Goal: Information Seeking & Learning: Learn about a topic

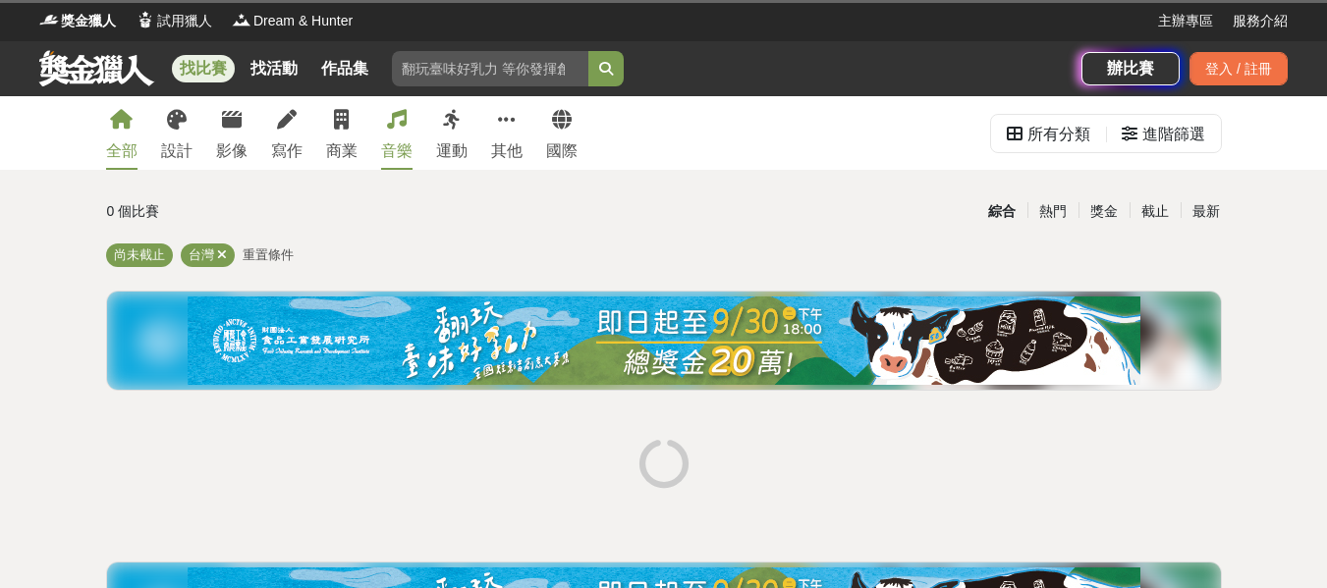
click at [396, 136] on link "音樂" at bounding box center [396, 133] width 31 height 74
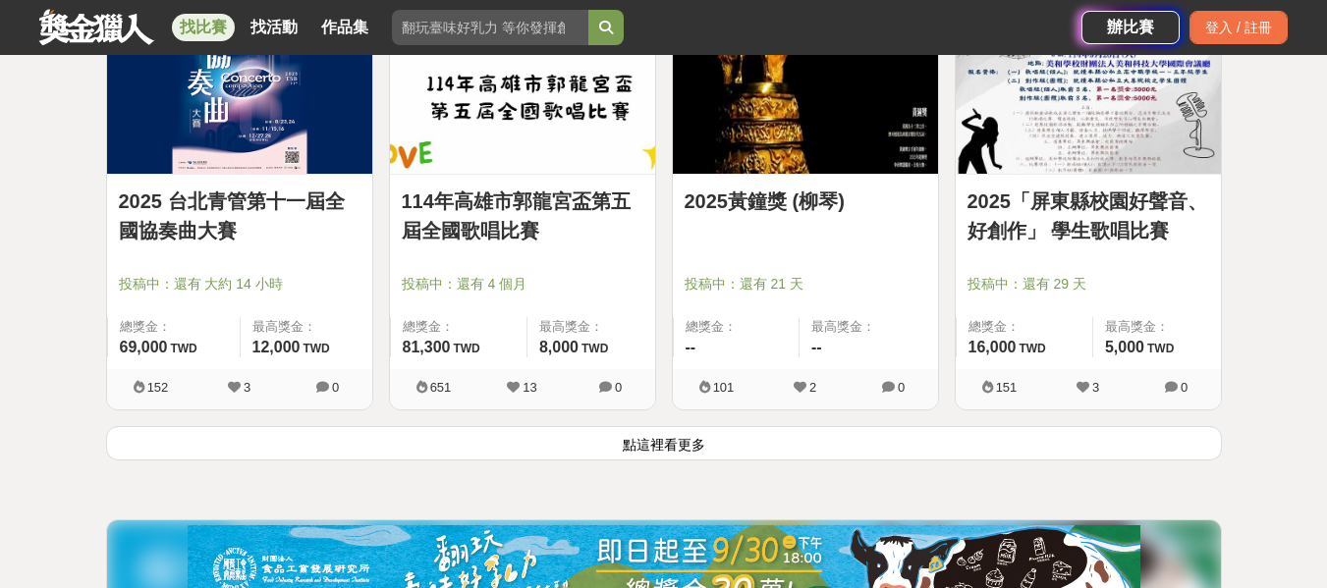
scroll to position [2553, 0]
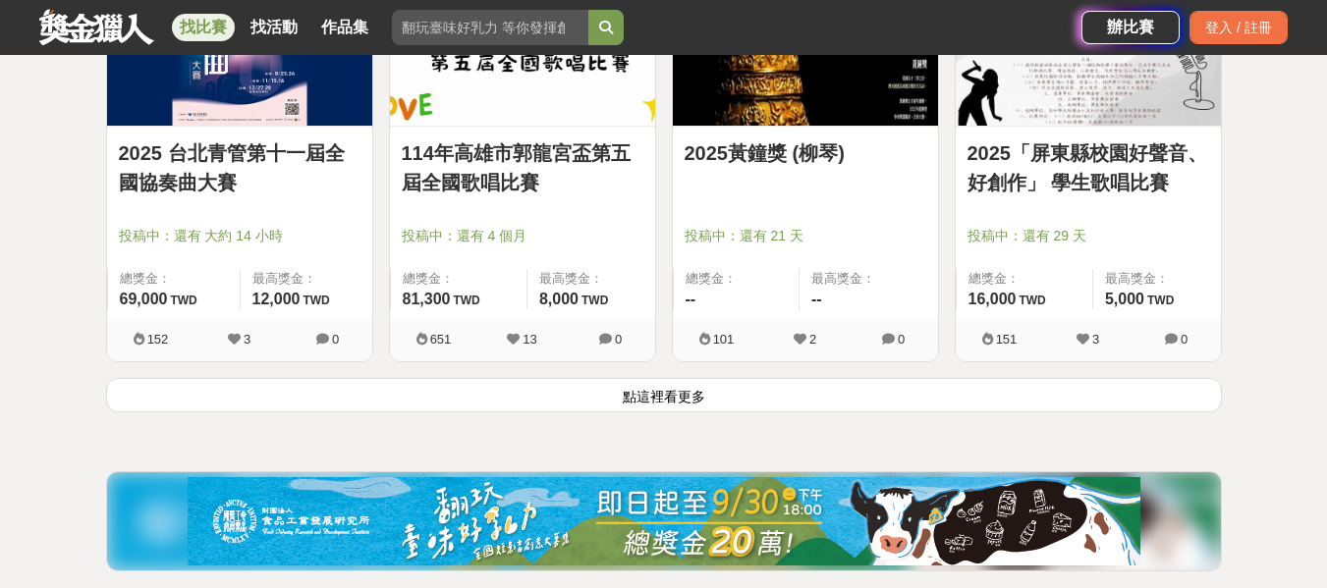
click at [677, 397] on button "點這裡看更多" at bounding box center [664, 395] width 1116 height 34
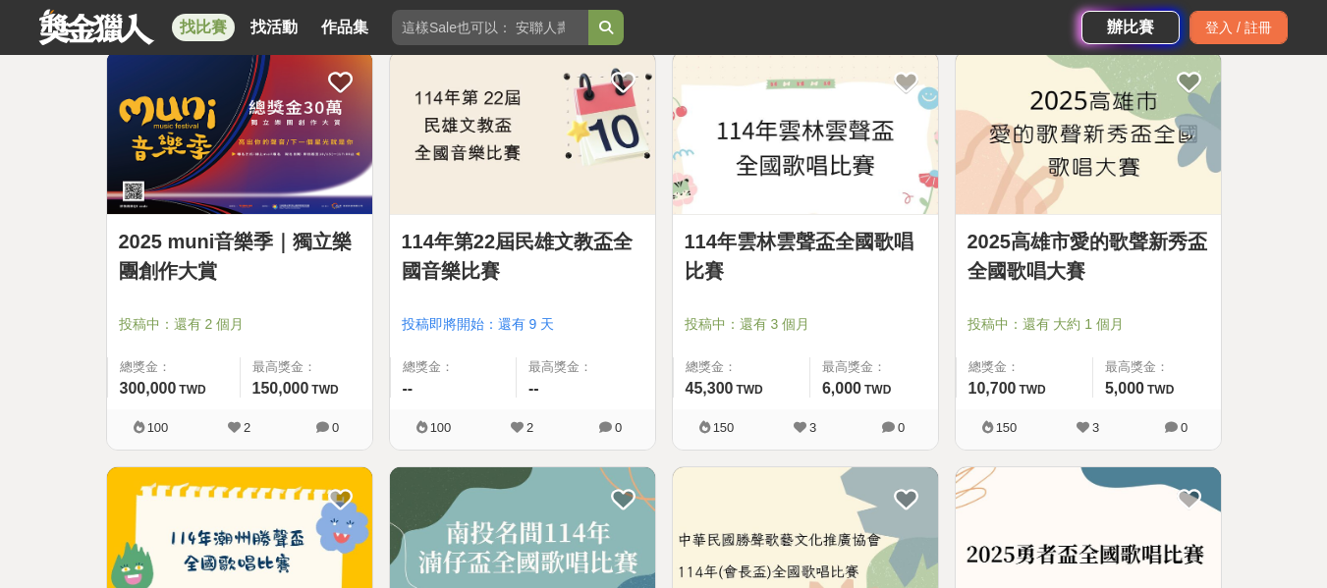
scroll to position [2848, 0]
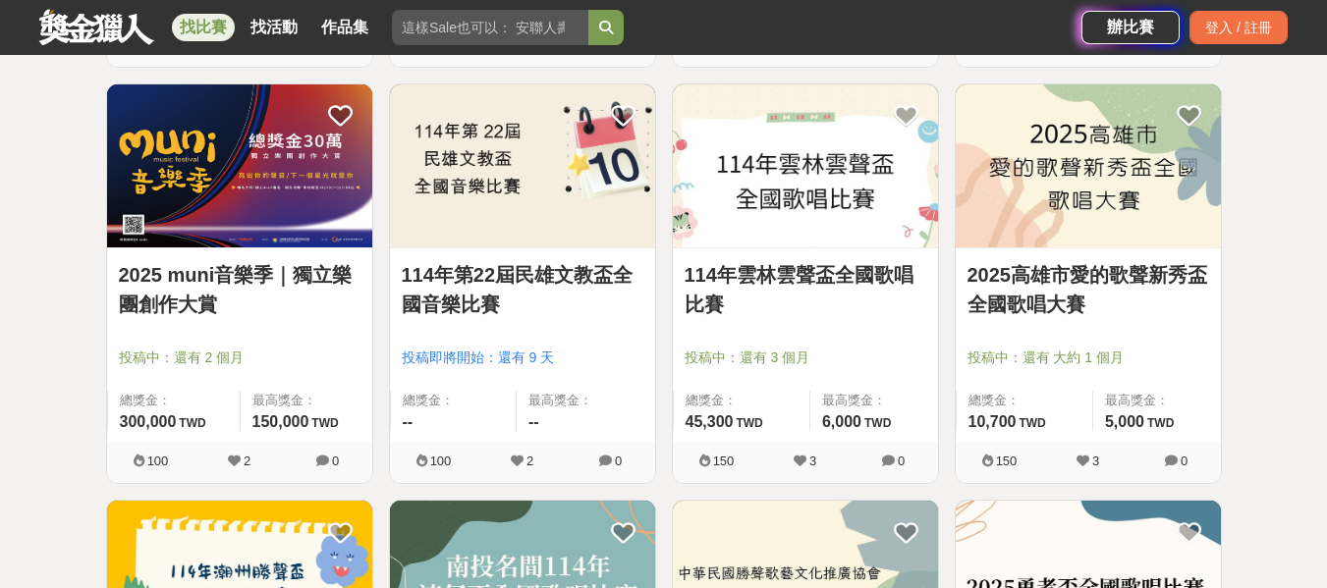
click at [1059, 282] on link "2025高雄市愛的歌聲新秀盃全國歌唱大賽" at bounding box center [1088, 289] width 242 height 59
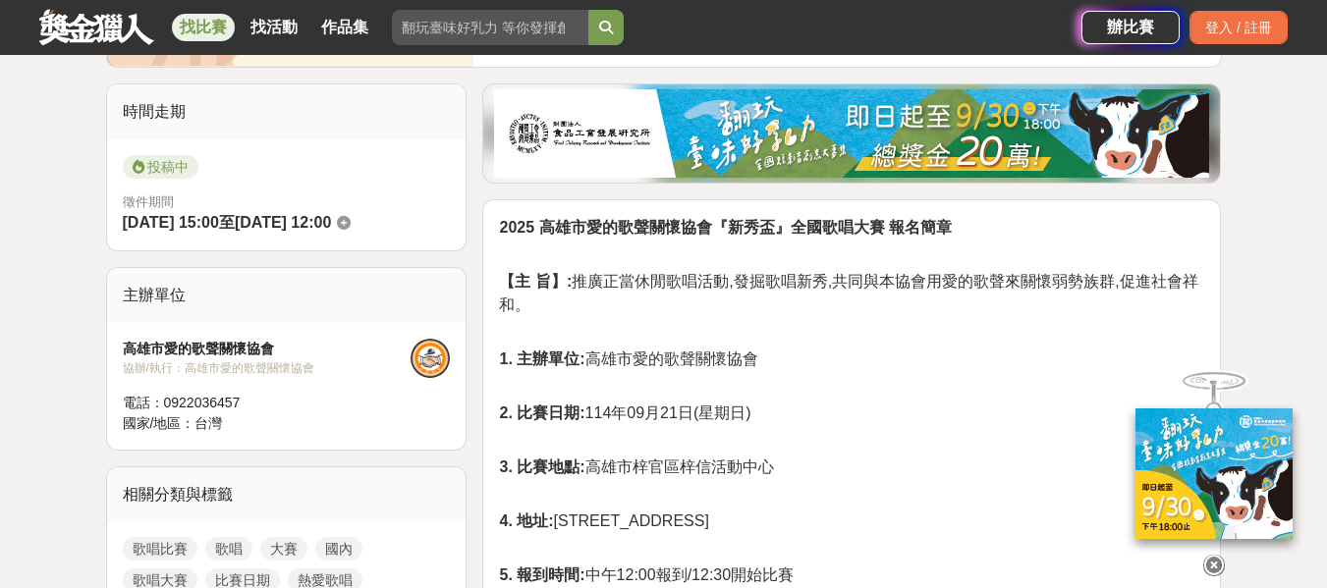
scroll to position [589, 0]
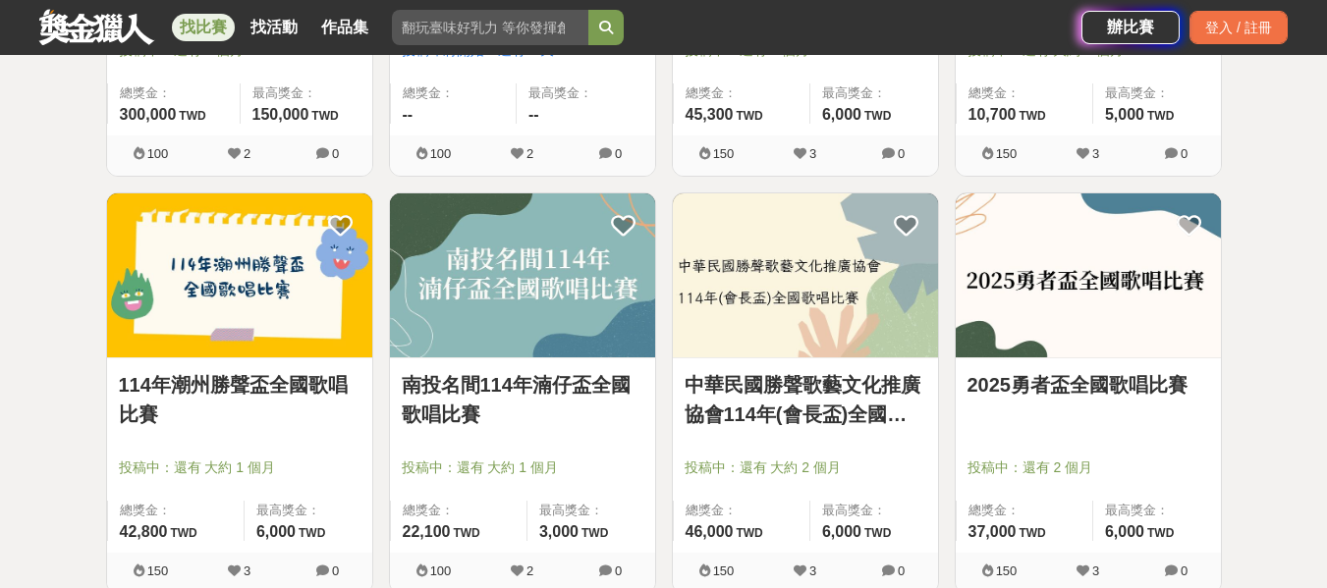
scroll to position [3241, 0]
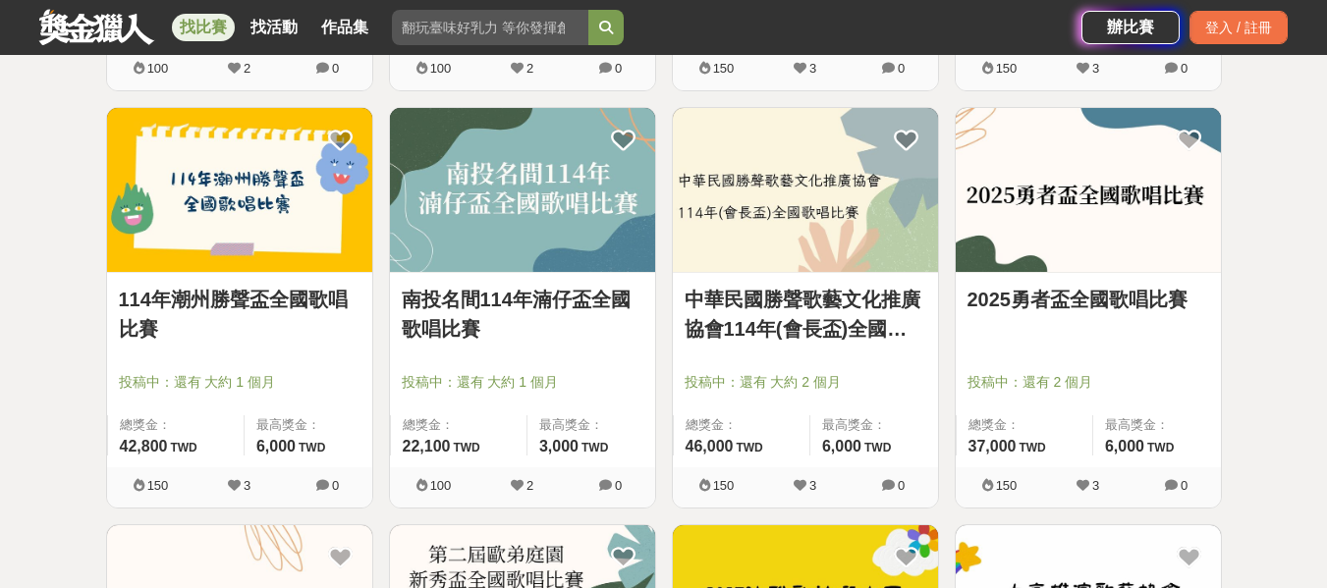
click at [1024, 196] on img at bounding box center [1088, 190] width 265 height 164
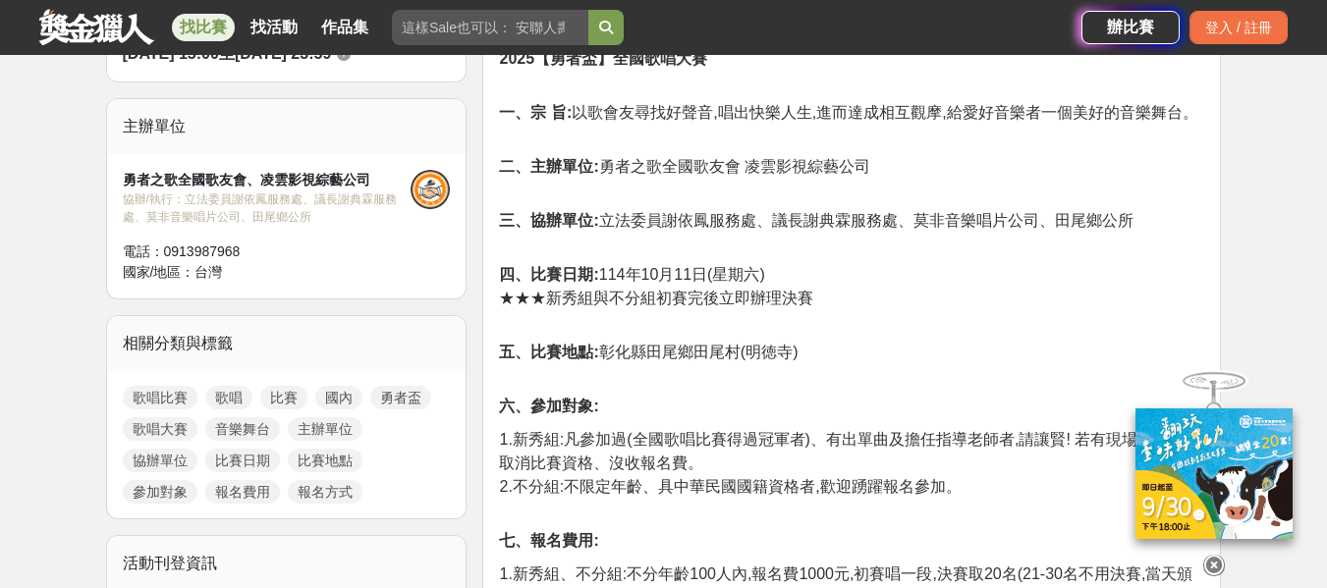
scroll to position [786, 0]
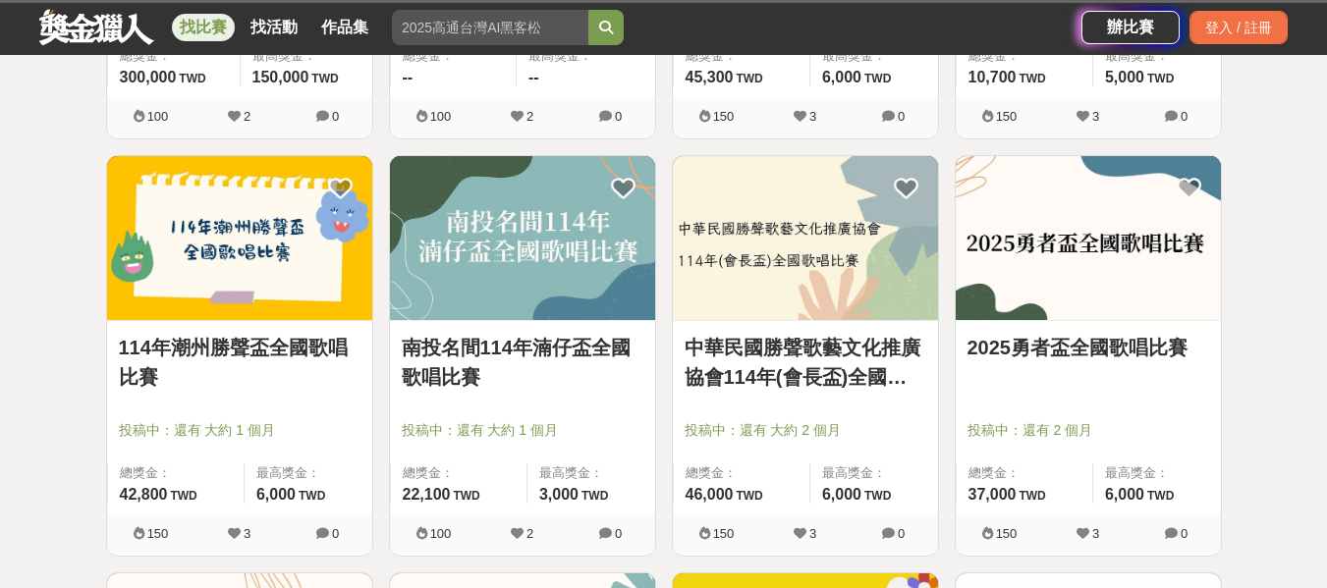
scroll to position [3241, 0]
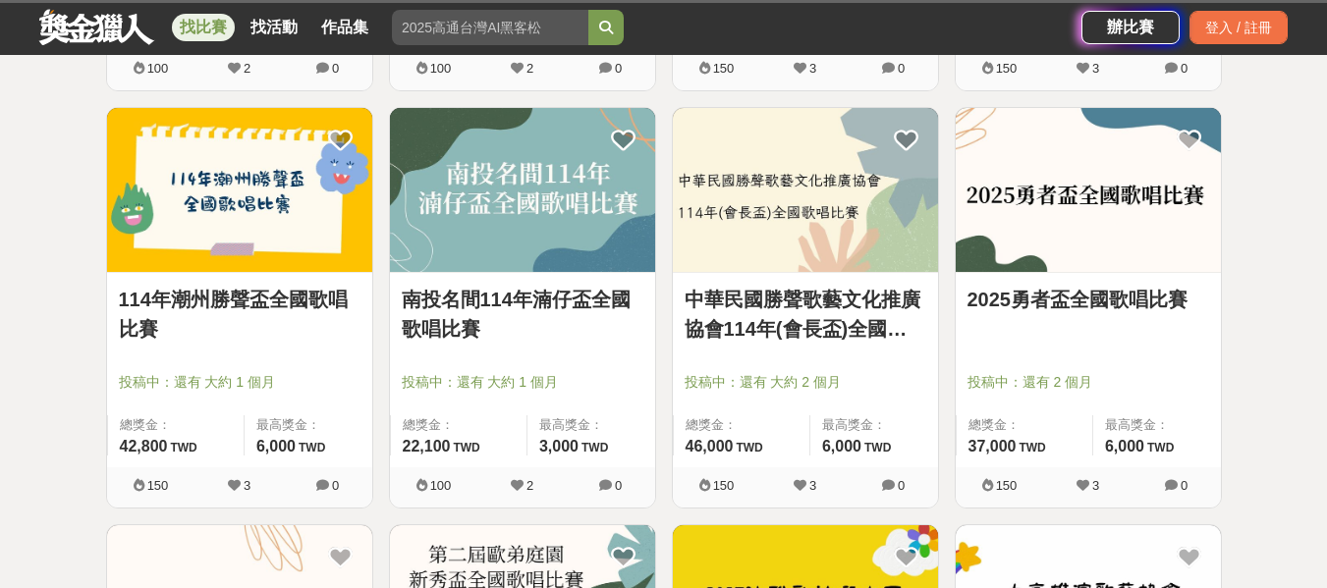
click at [778, 310] on link "中華民國勝聲歌藝文化推廣協會114年(會長盃)全國歌唱比賽" at bounding box center [805, 314] width 242 height 59
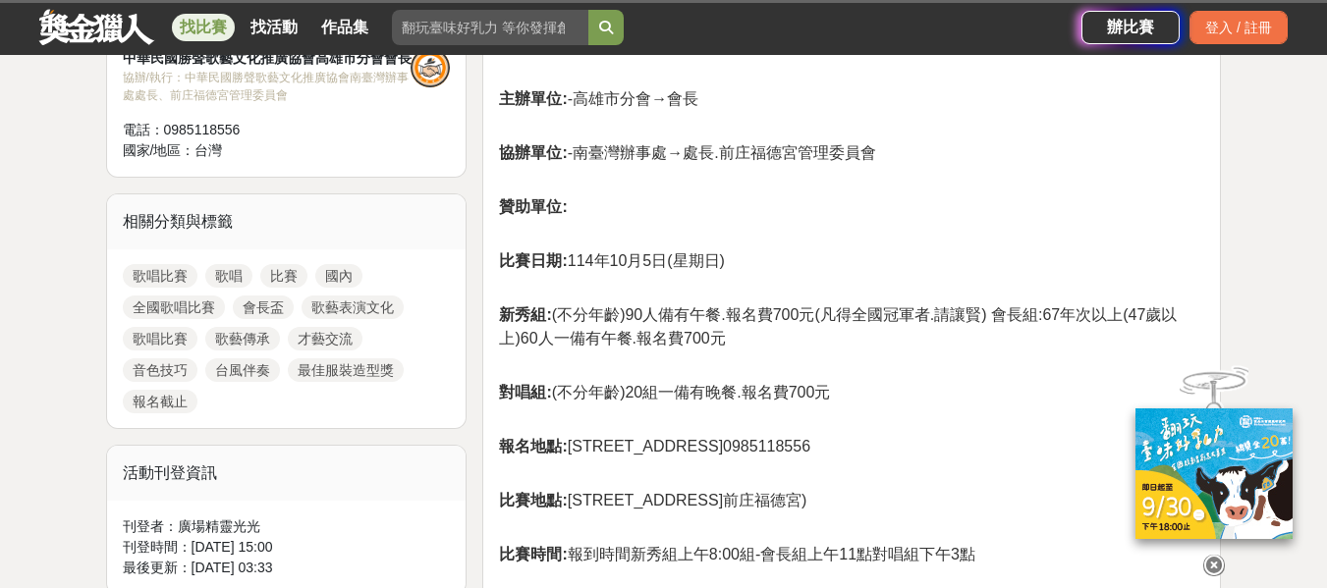
scroll to position [786, 0]
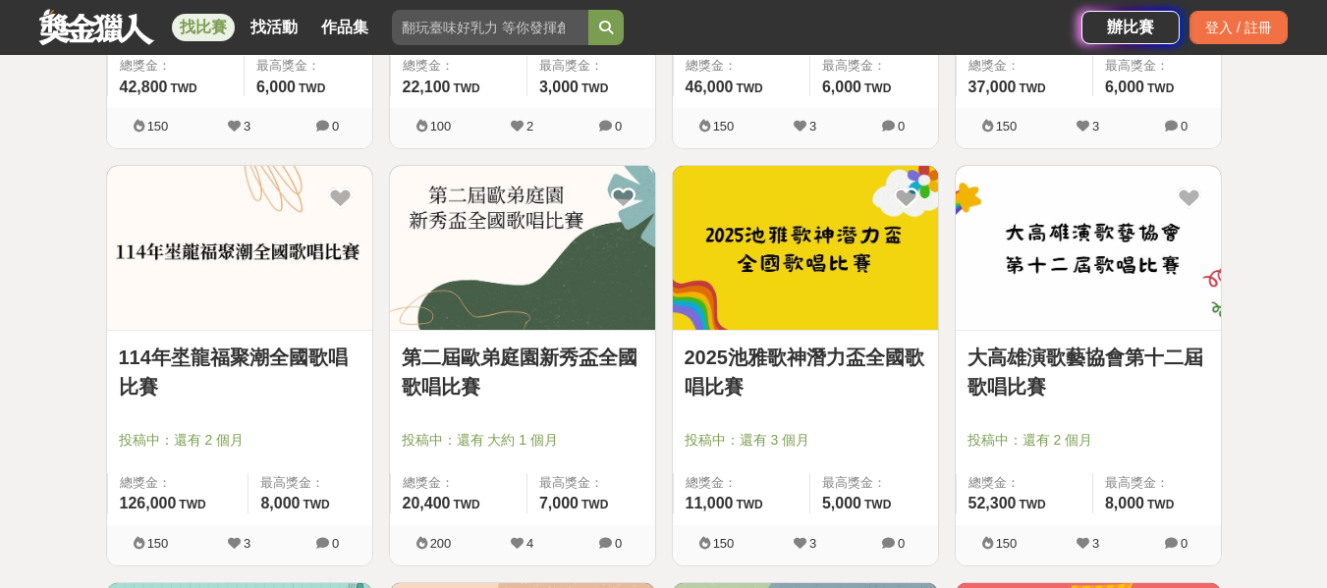
scroll to position [3634, 0]
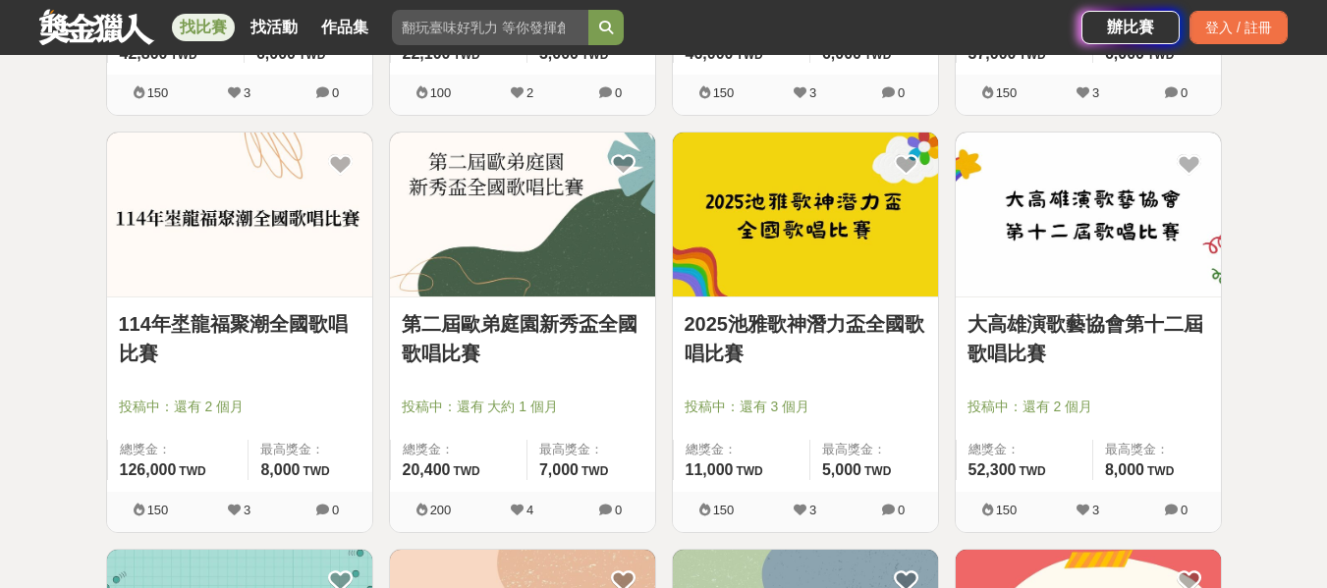
click at [506, 322] on link "第二屆歐弟庭園新秀盃全國歌唱比賽" at bounding box center [523, 338] width 242 height 59
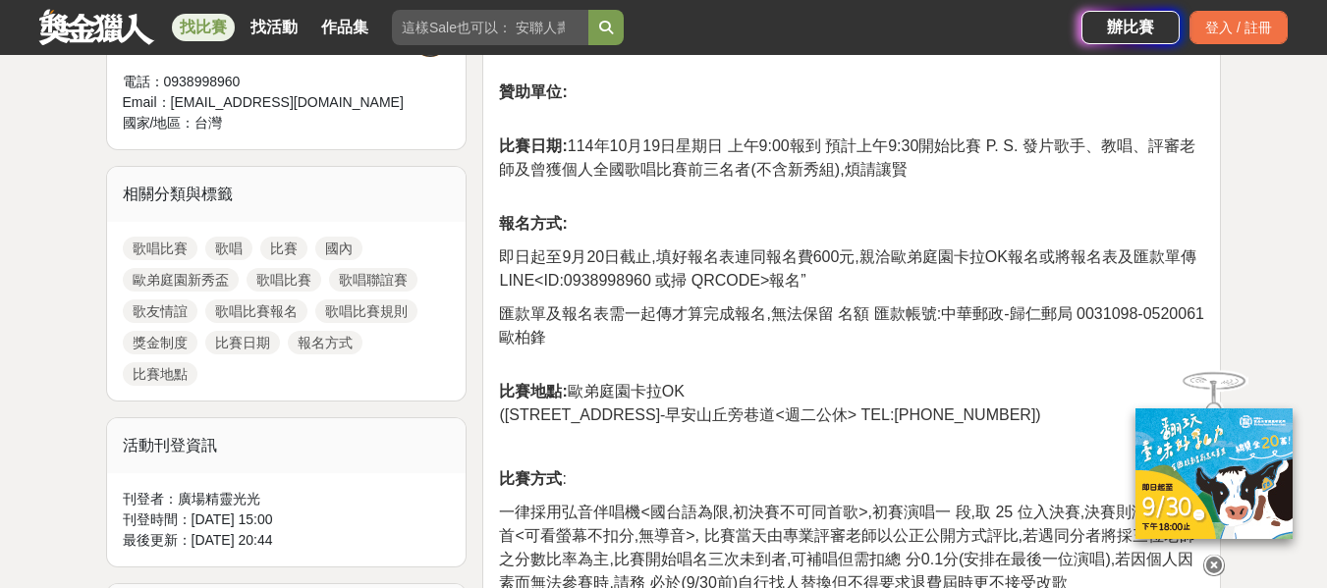
scroll to position [687, 0]
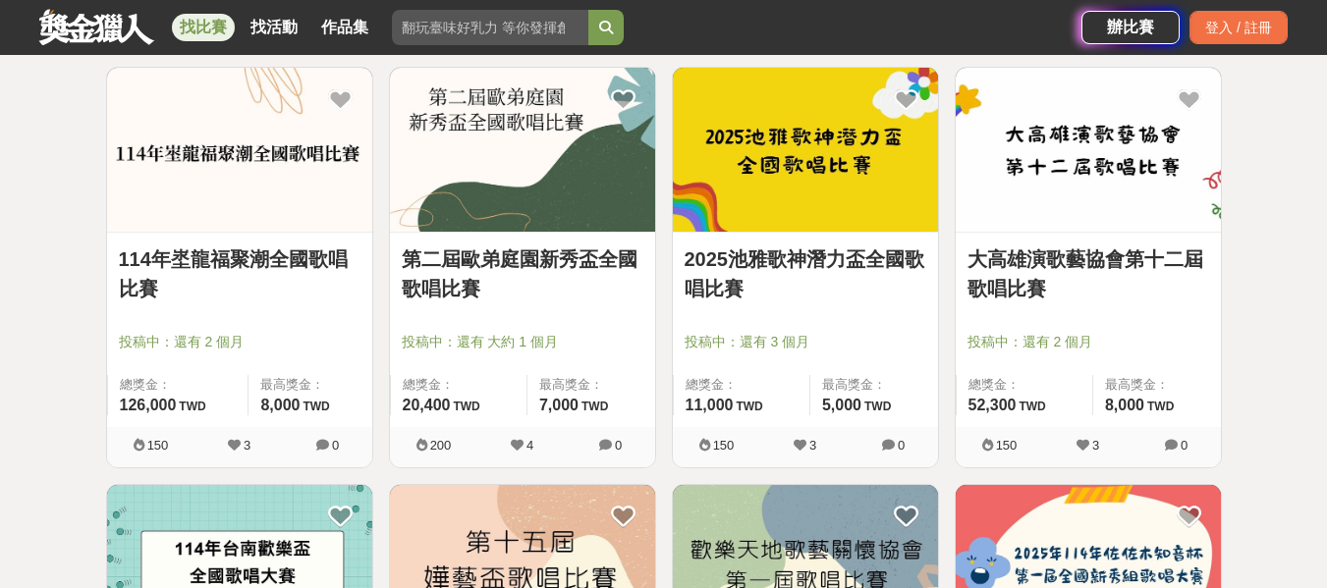
scroll to position [3732, 0]
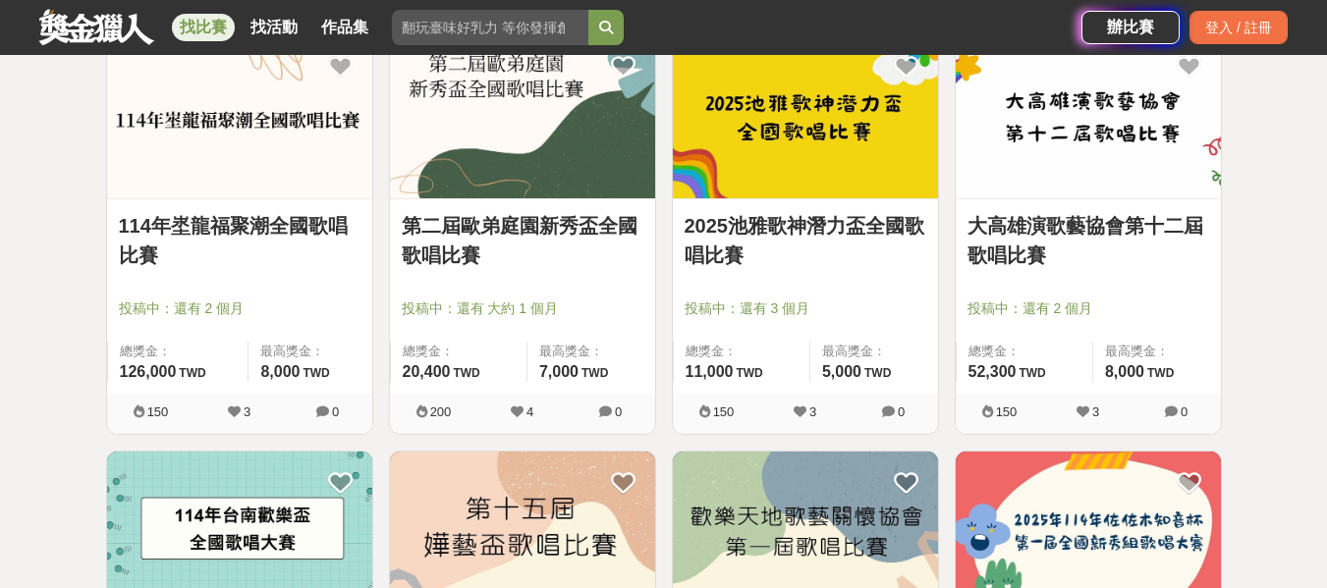
click at [779, 137] on img at bounding box center [805, 116] width 265 height 164
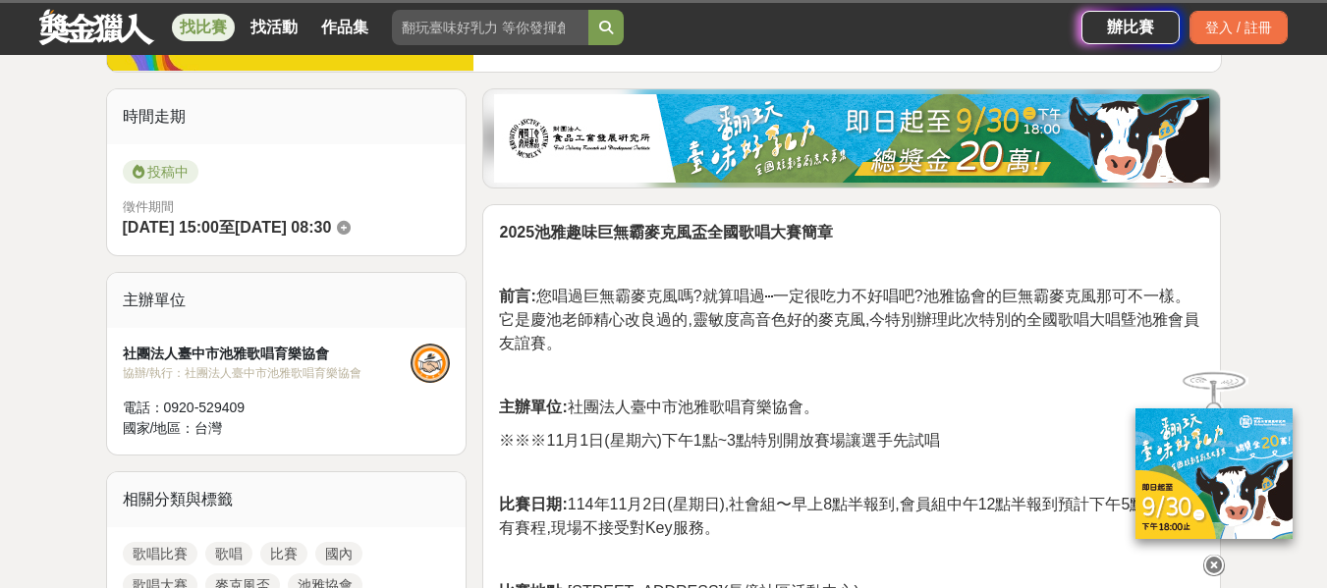
scroll to position [491, 0]
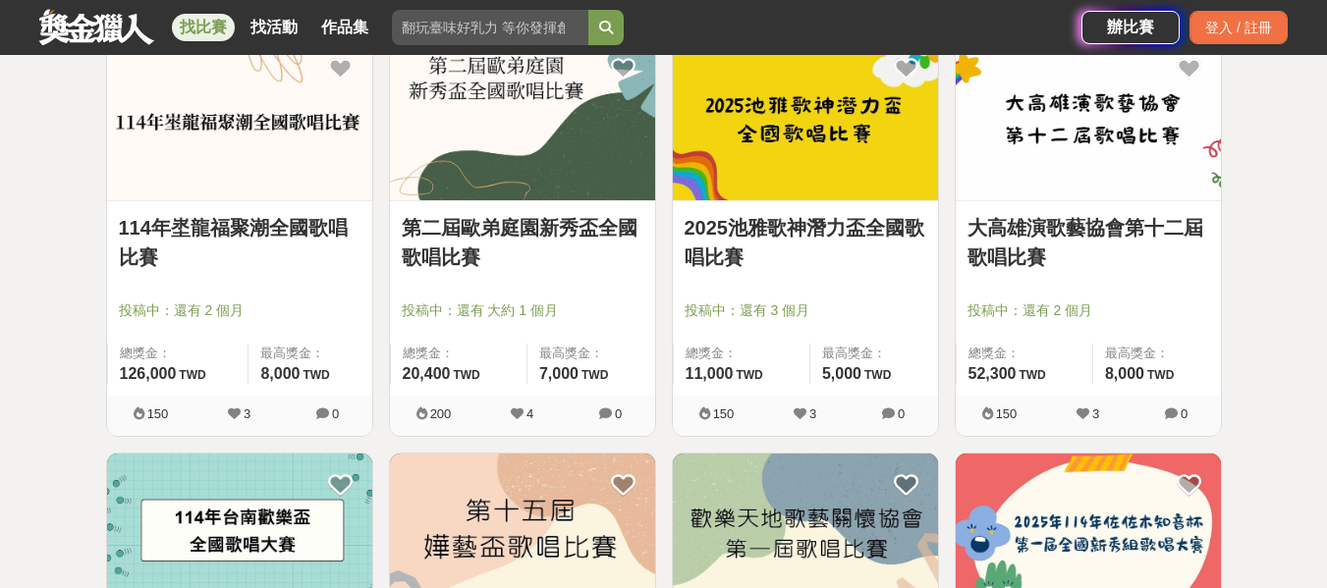
scroll to position [3732, 0]
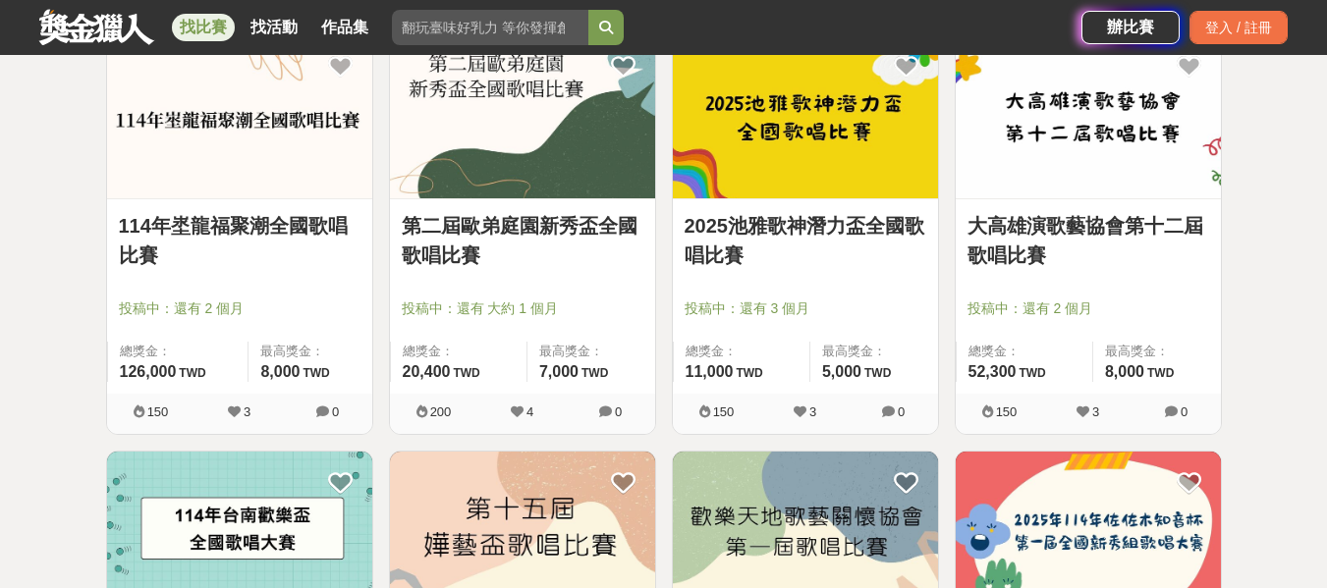
click at [1096, 130] on img at bounding box center [1088, 116] width 265 height 164
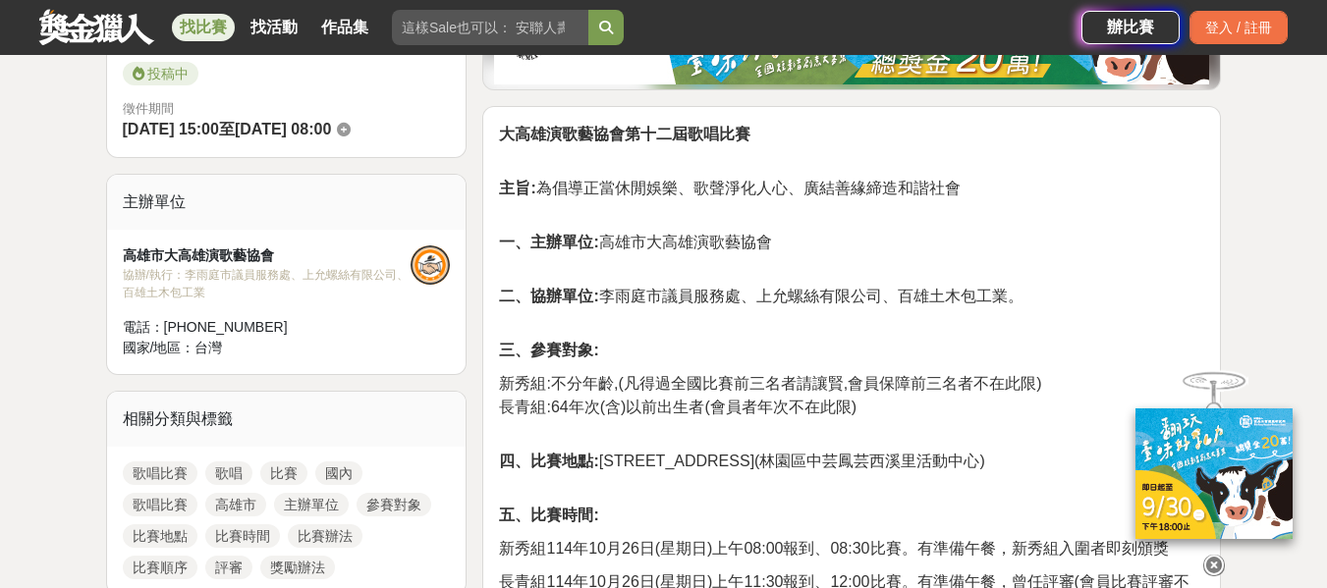
scroll to position [589, 0]
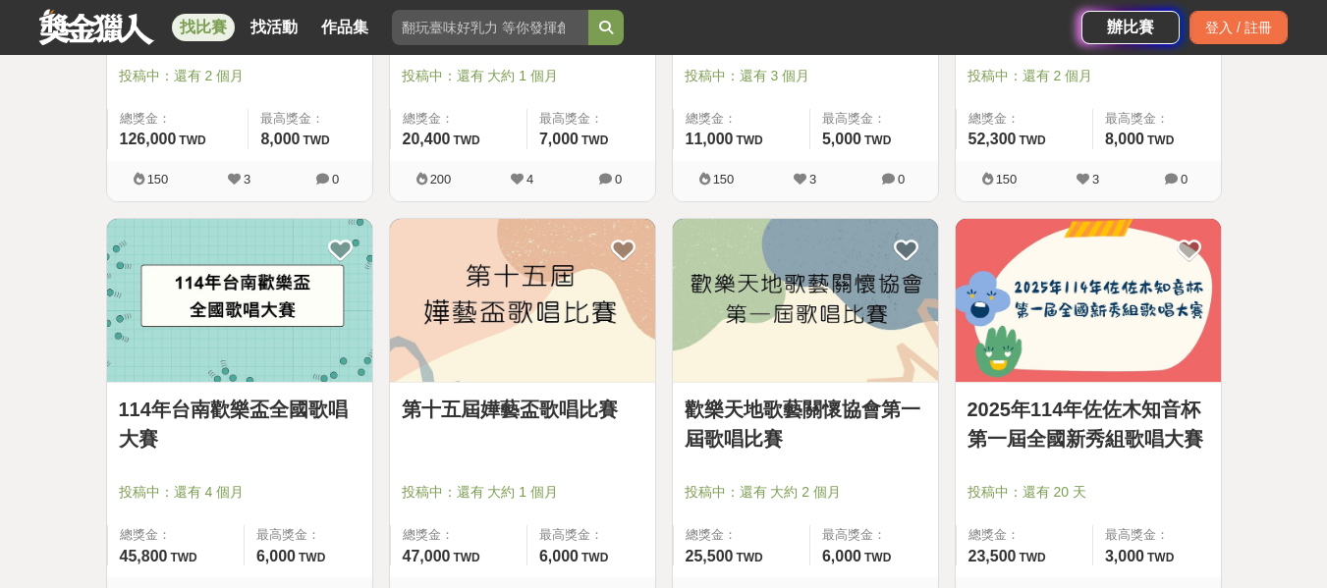
scroll to position [4125, 0]
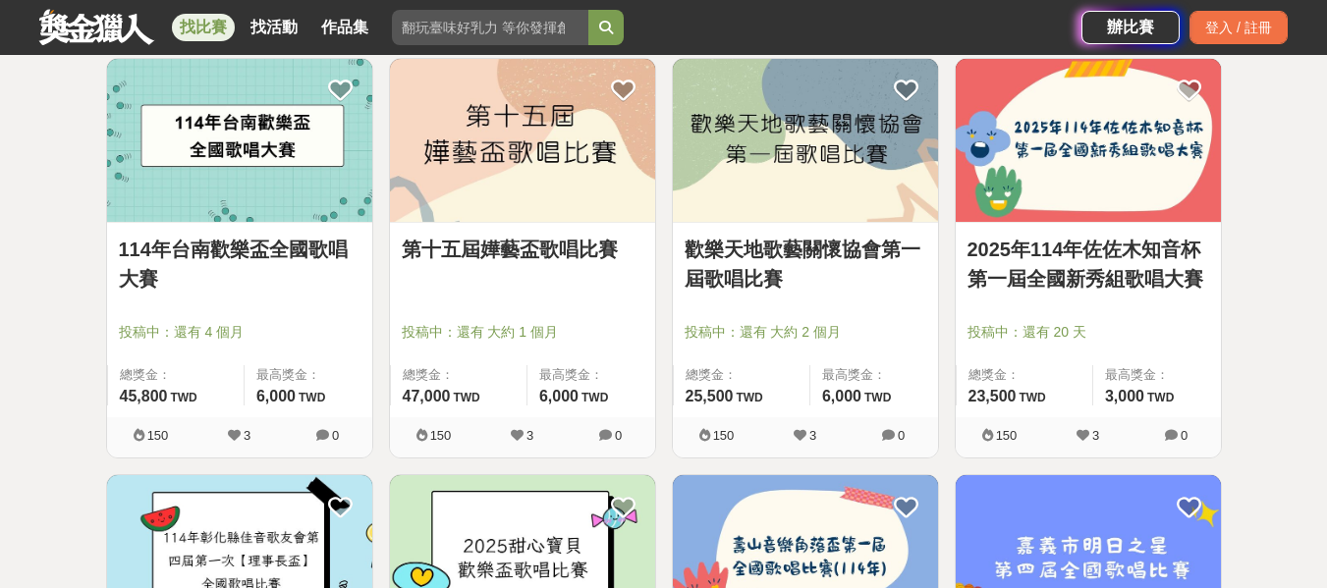
click at [206, 154] on img at bounding box center [239, 141] width 265 height 164
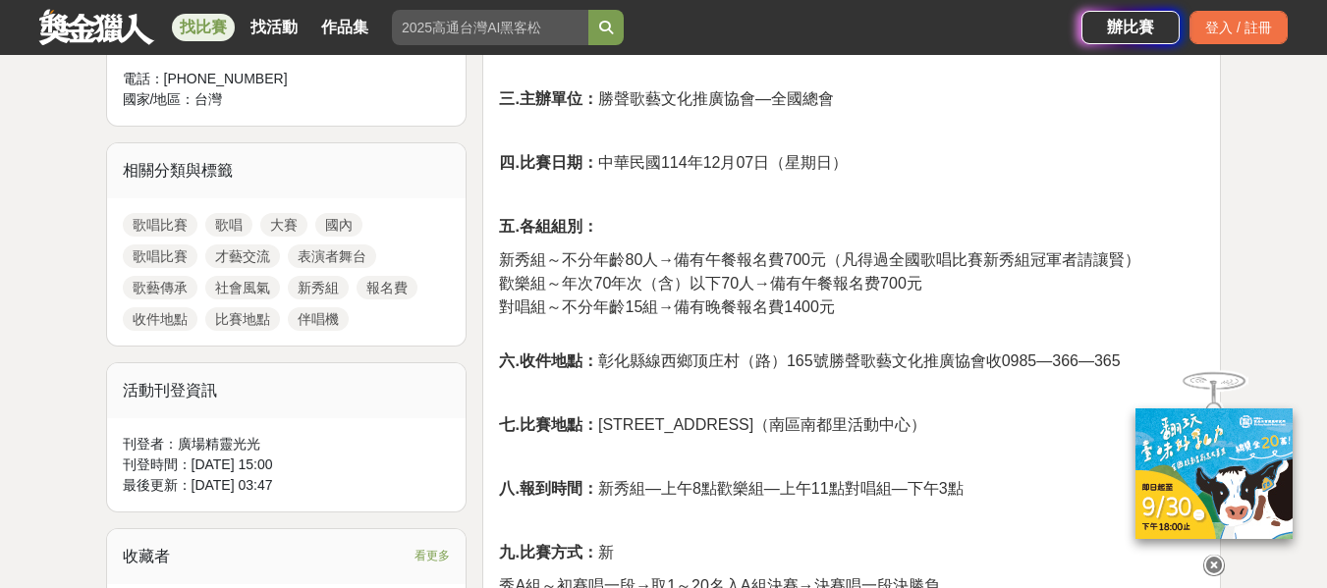
scroll to position [884, 0]
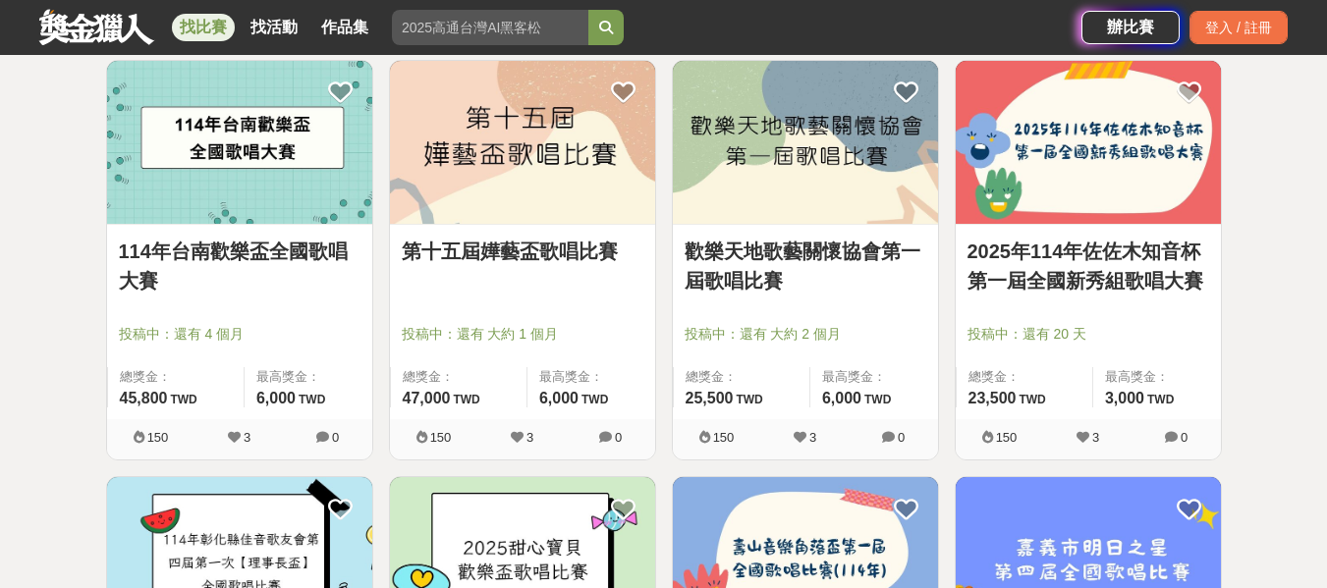
scroll to position [4125, 0]
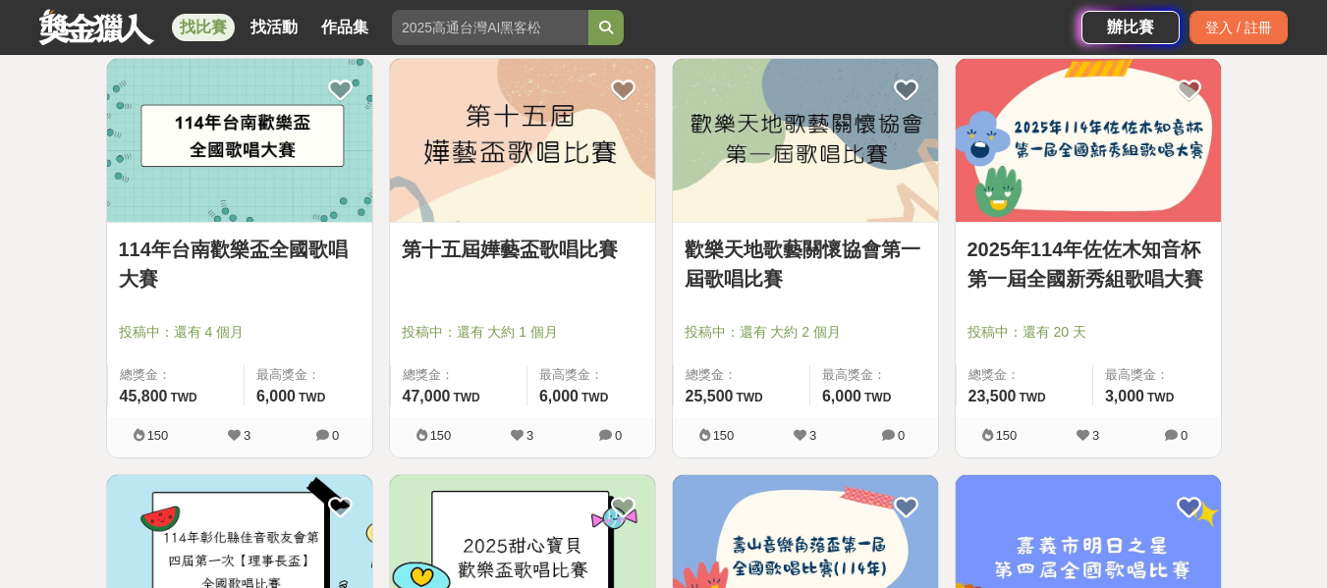
click at [486, 169] on img at bounding box center [522, 141] width 265 height 164
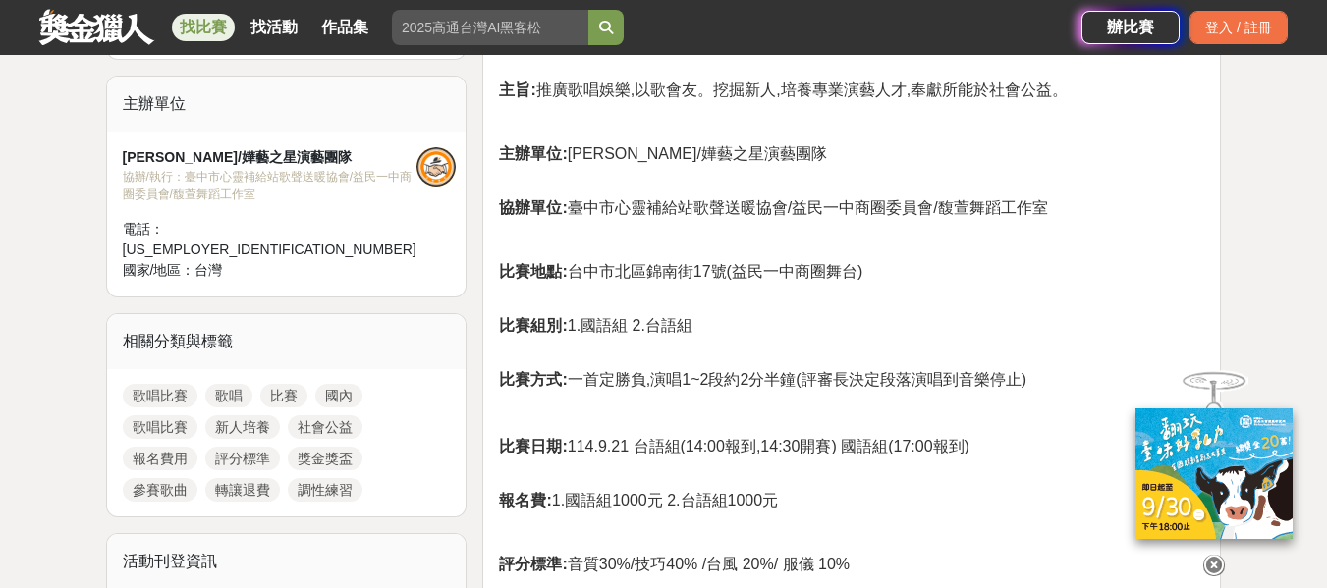
scroll to position [687, 0]
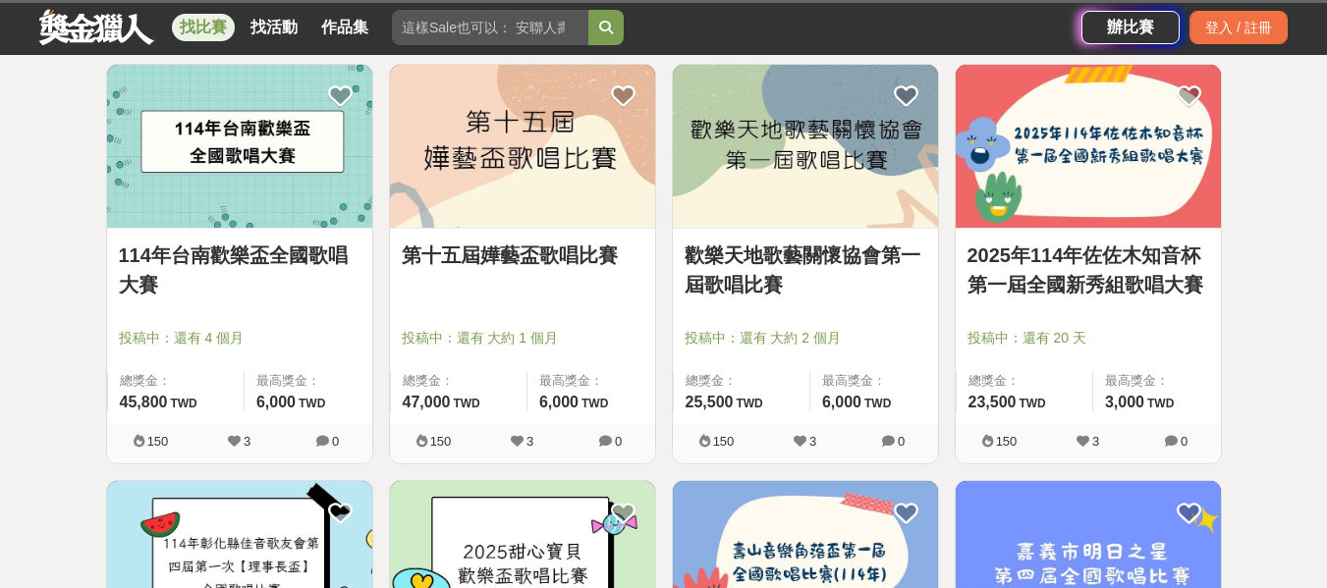
scroll to position [4125, 0]
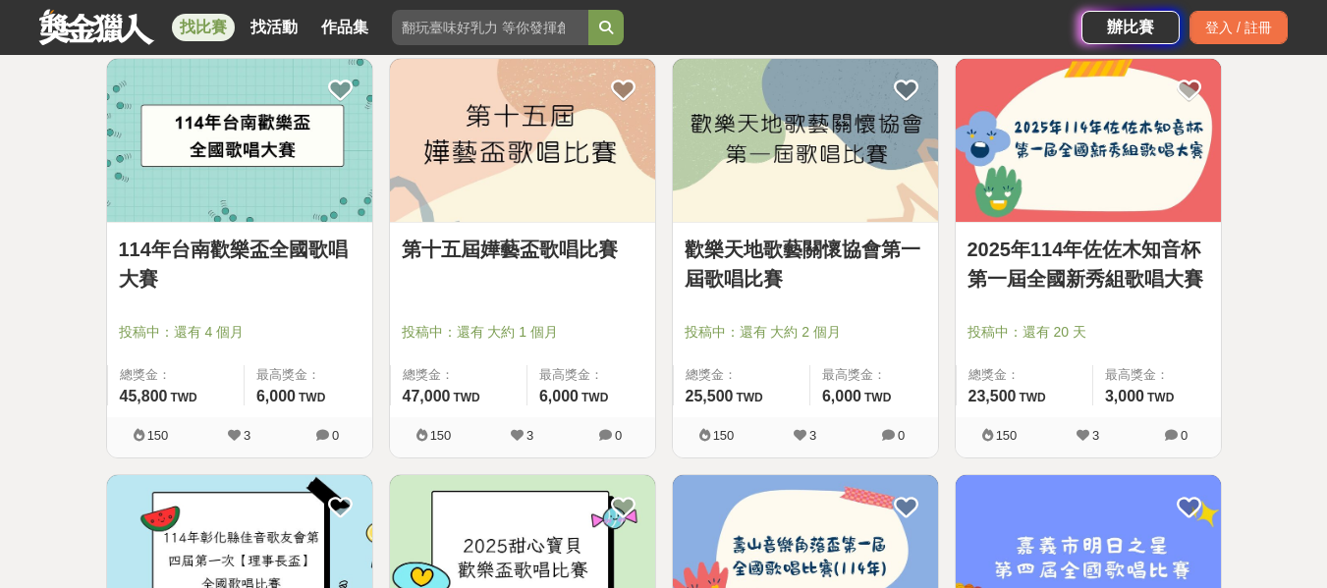
click at [784, 184] on img at bounding box center [805, 141] width 265 height 164
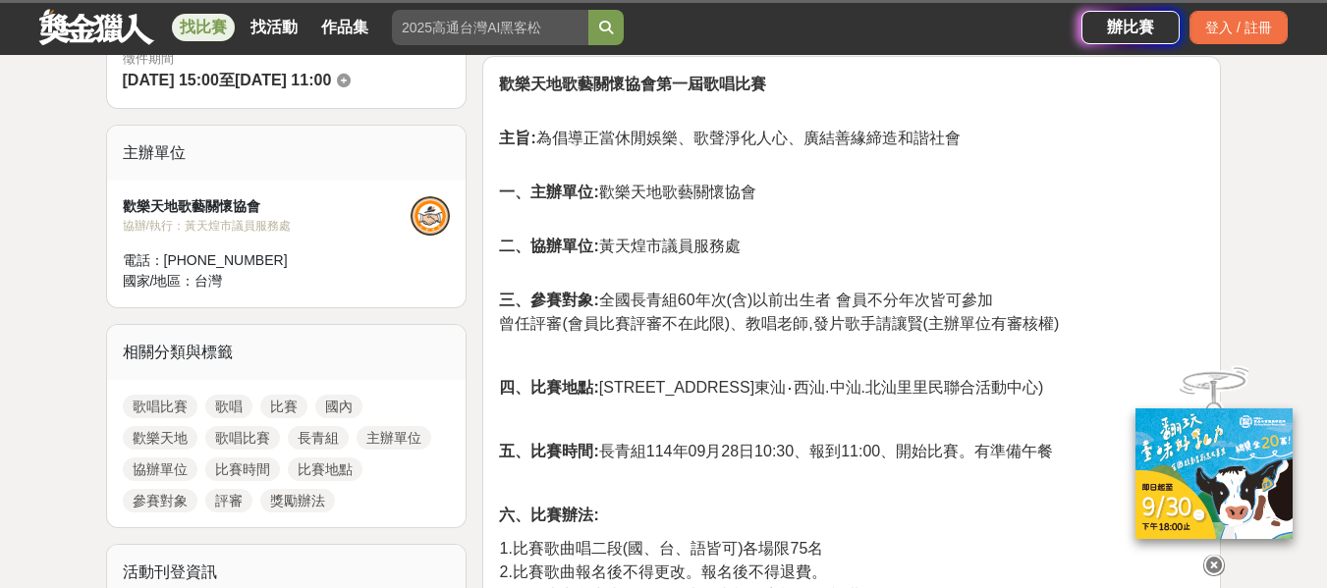
scroll to position [687, 0]
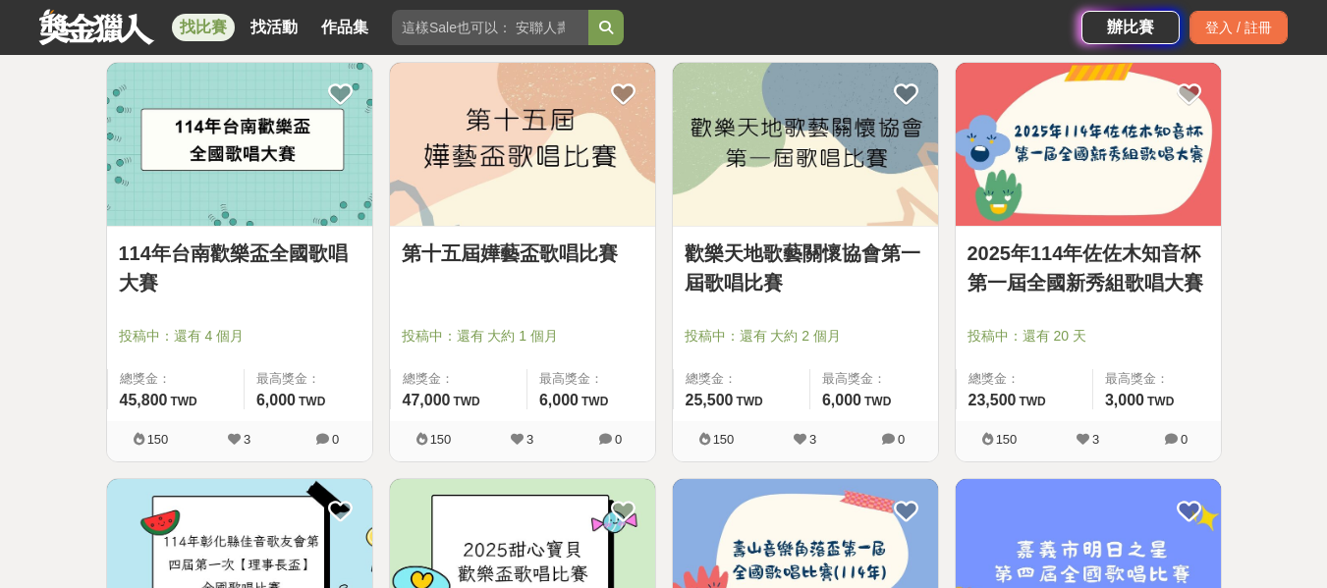
scroll to position [4125, 0]
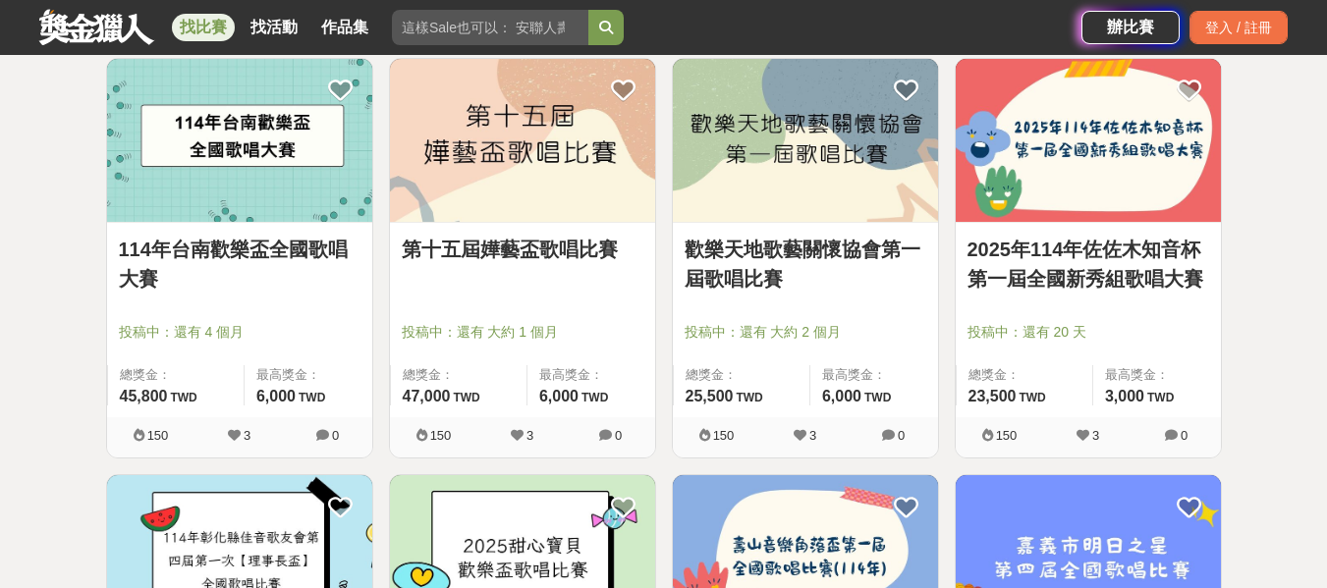
click at [1074, 178] on img at bounding box center [1088, 141] width 265 height 164
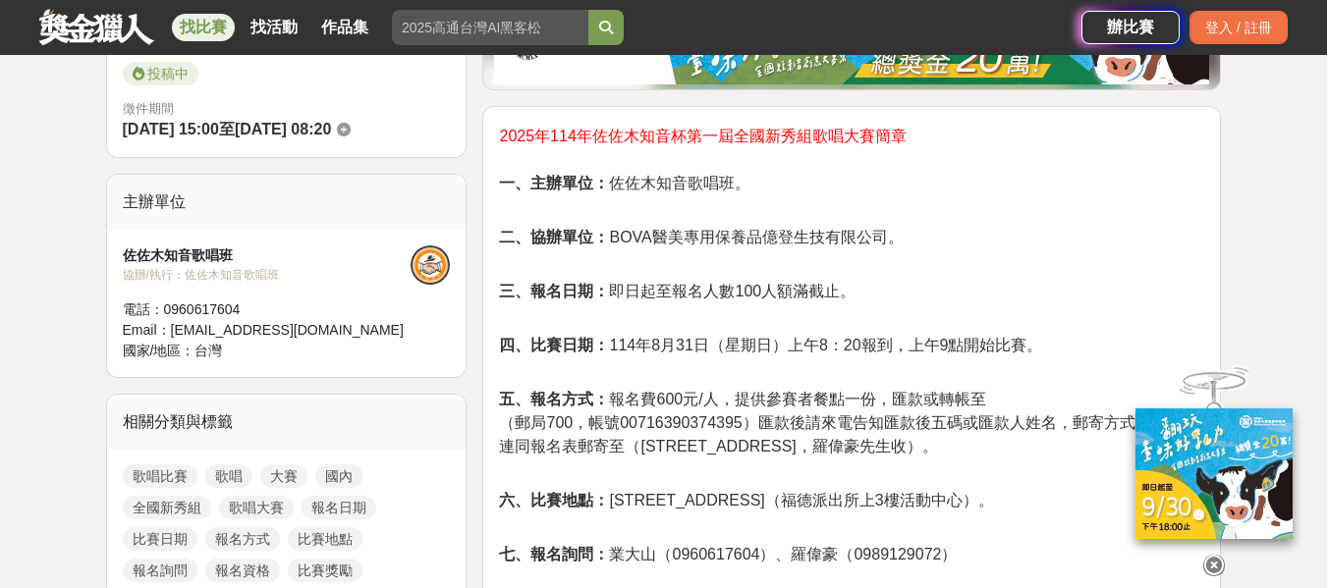
scroll to position [589, 0]
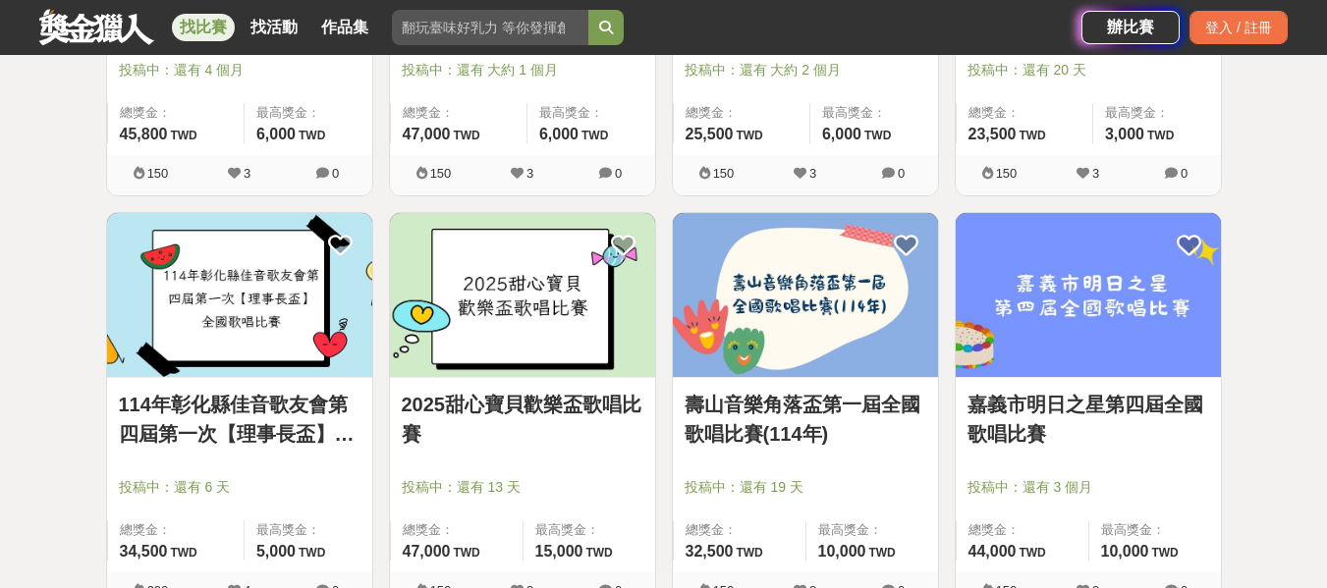
scroll to position [4517, 0]
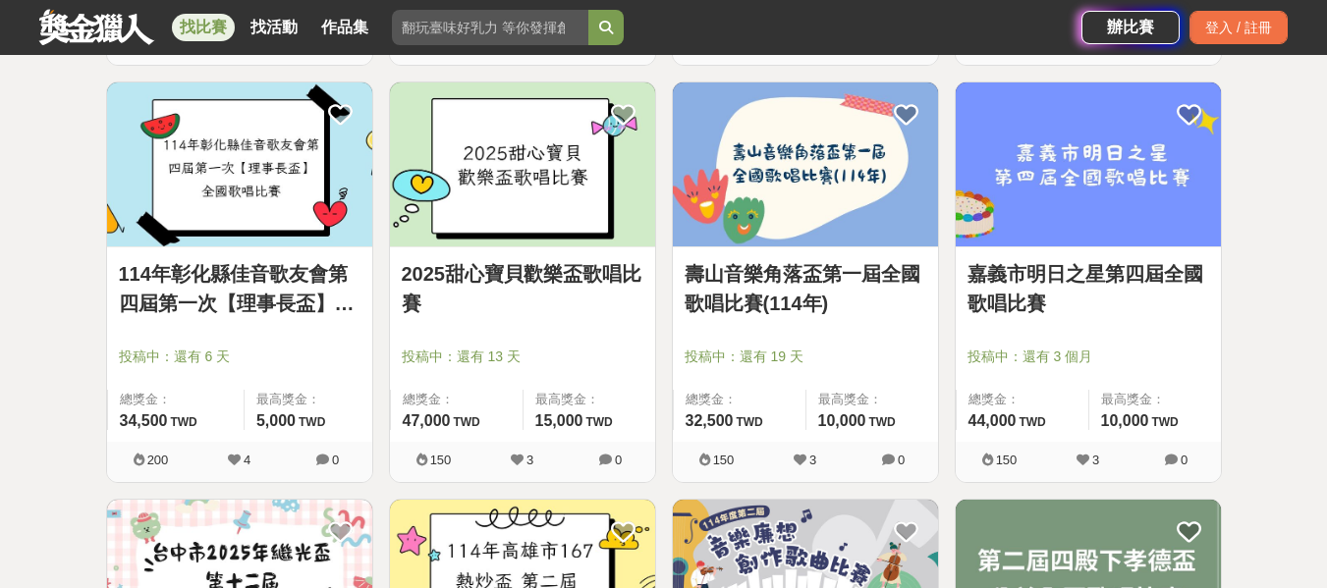
click at [487, 175] on img at bounding box center [522, 164] width 265 height 164
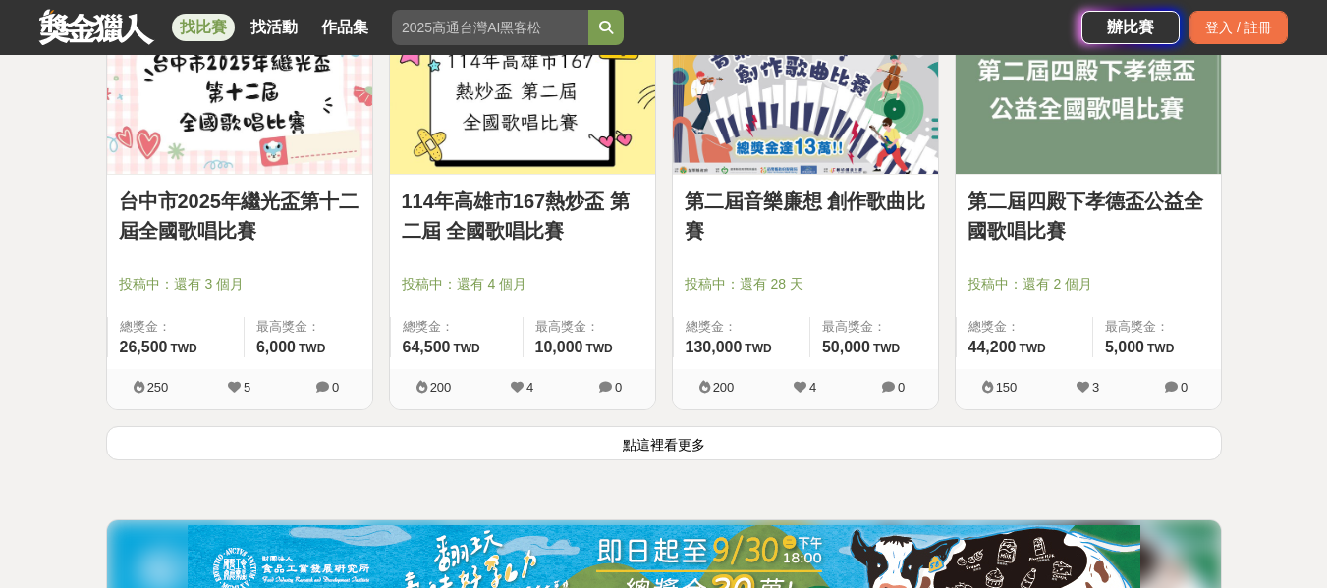
scroll to position [5008, 0]
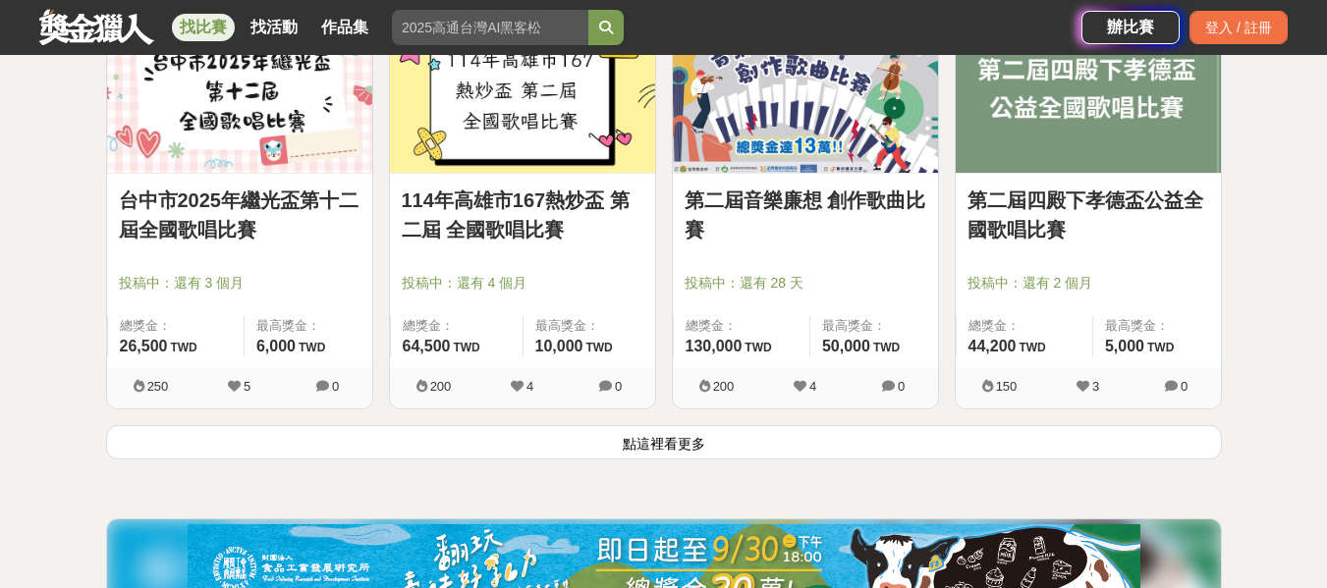
click at [648, 450] on button "點這裡看更多" at bounding box center [664, 442] width 1116 height 34
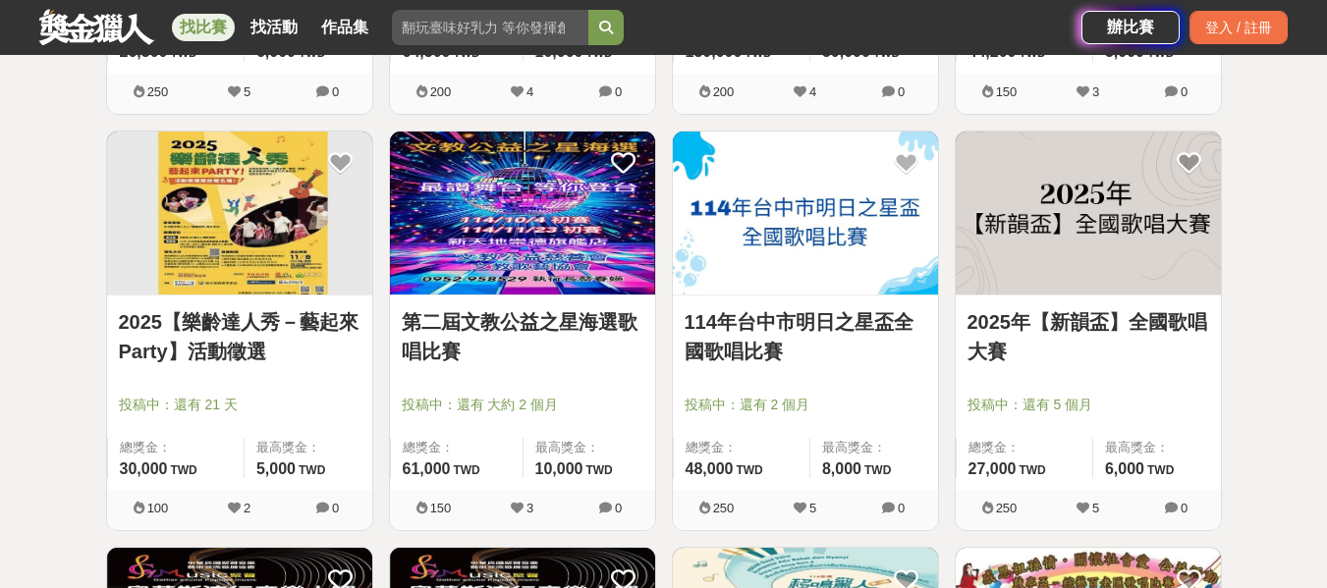
scroll to position [5401, 0]
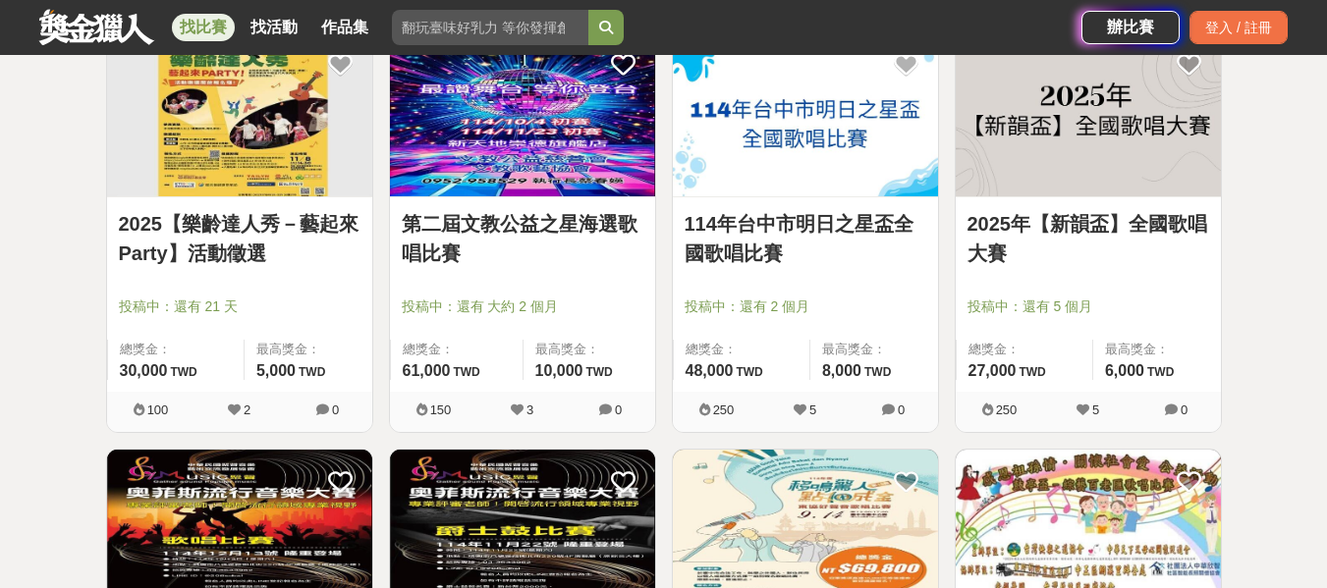
click at [1022, 121] on img at bounding box center [1088, 115] width 265 height 164
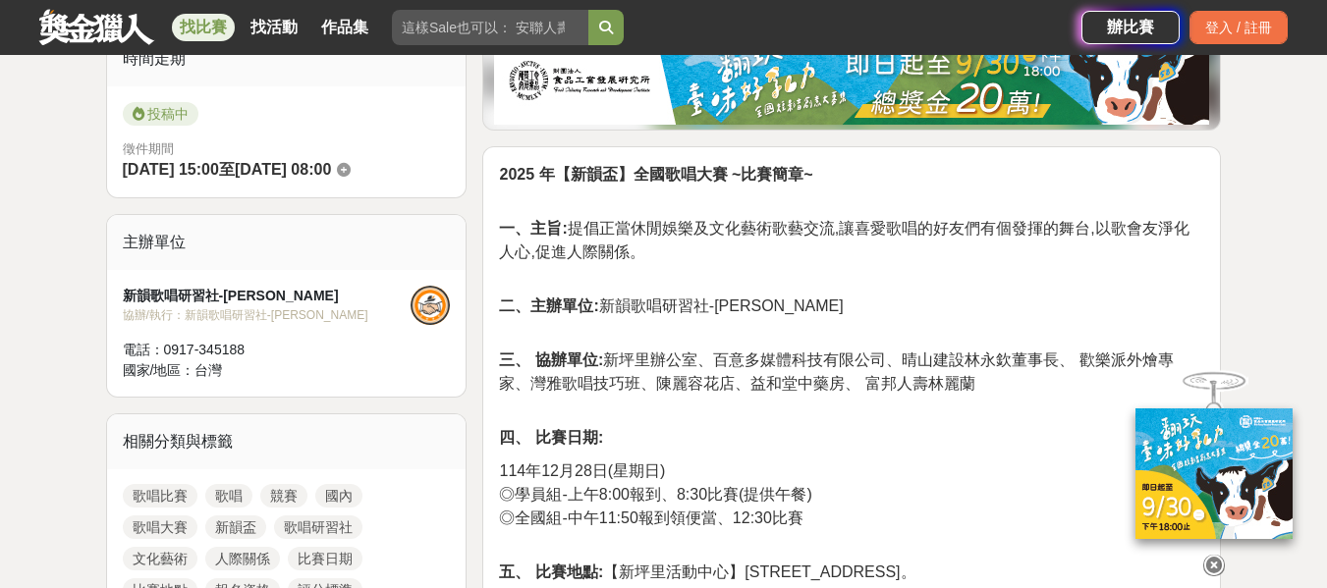
scroll to position [589, 0]
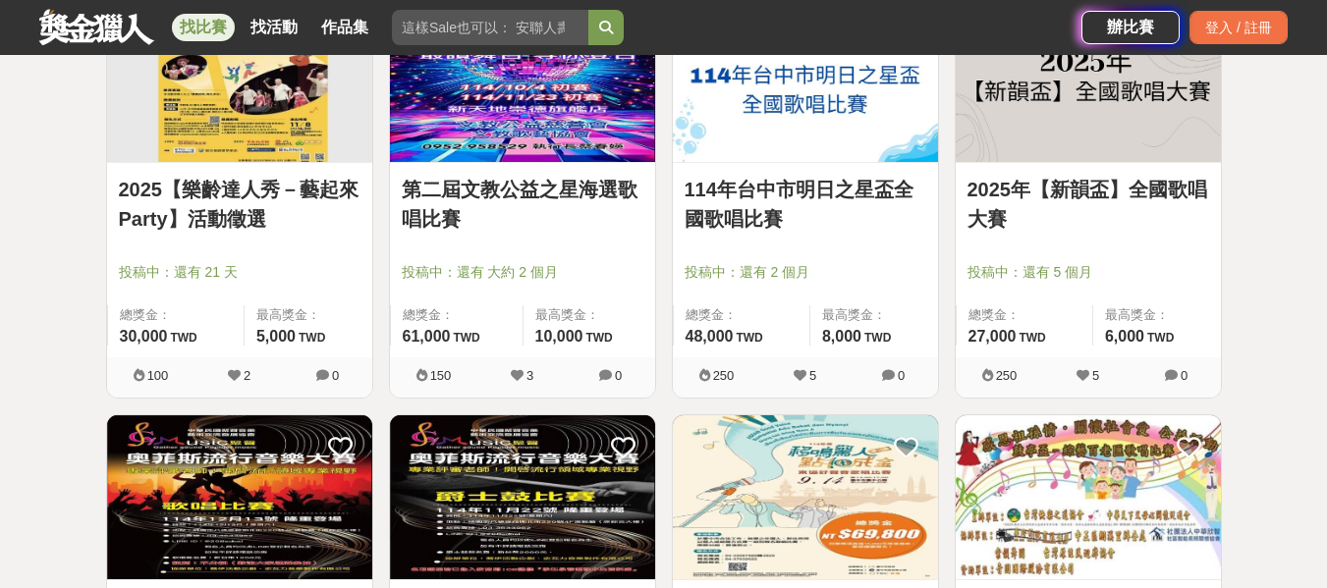
scroll to position [5401, 0]
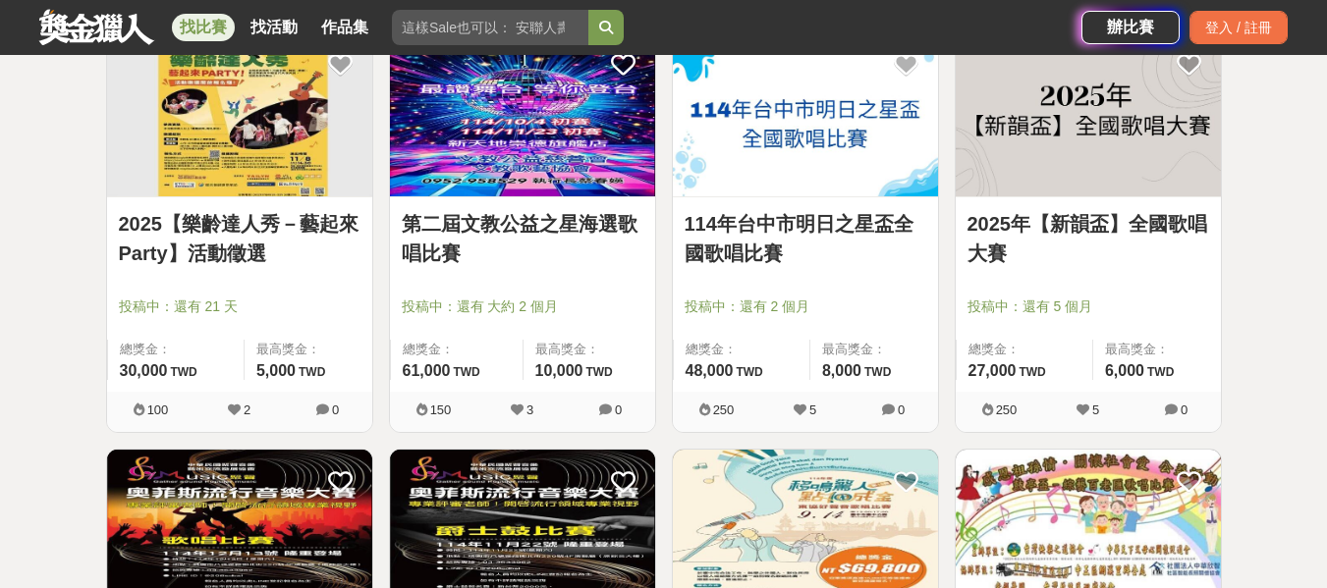
click at [258, 229] on link "2025【樂齡達人秀－藝起來Party】活動徵選" at bounding box center [240, 238] width 242 height 59
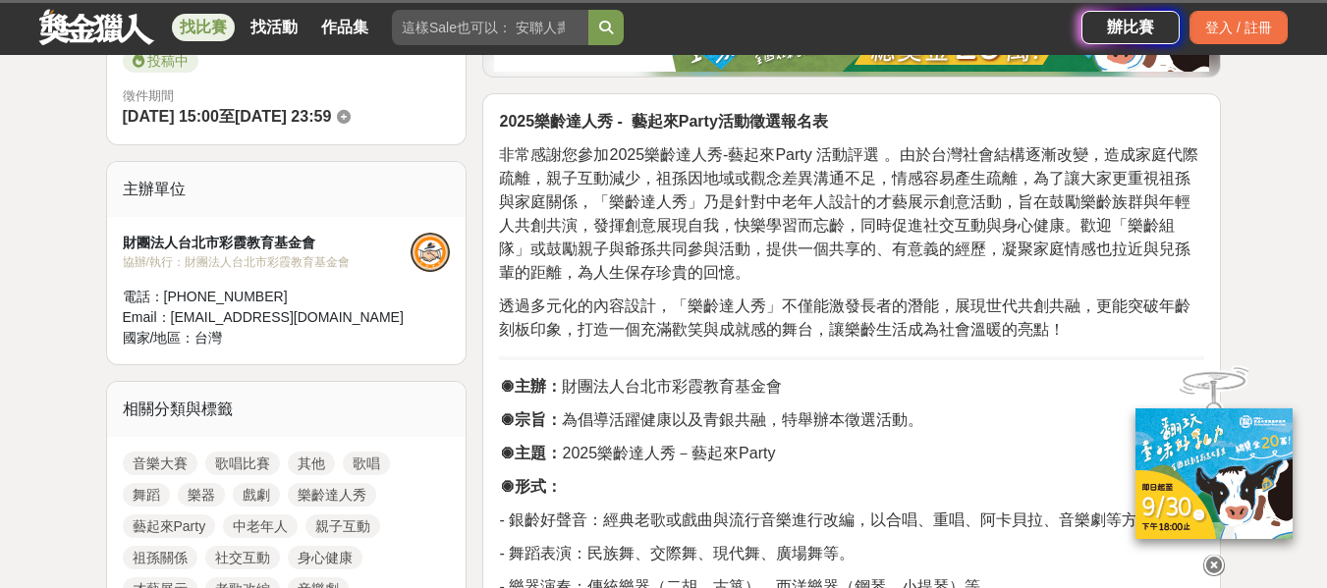
scroll to position [589, 0]
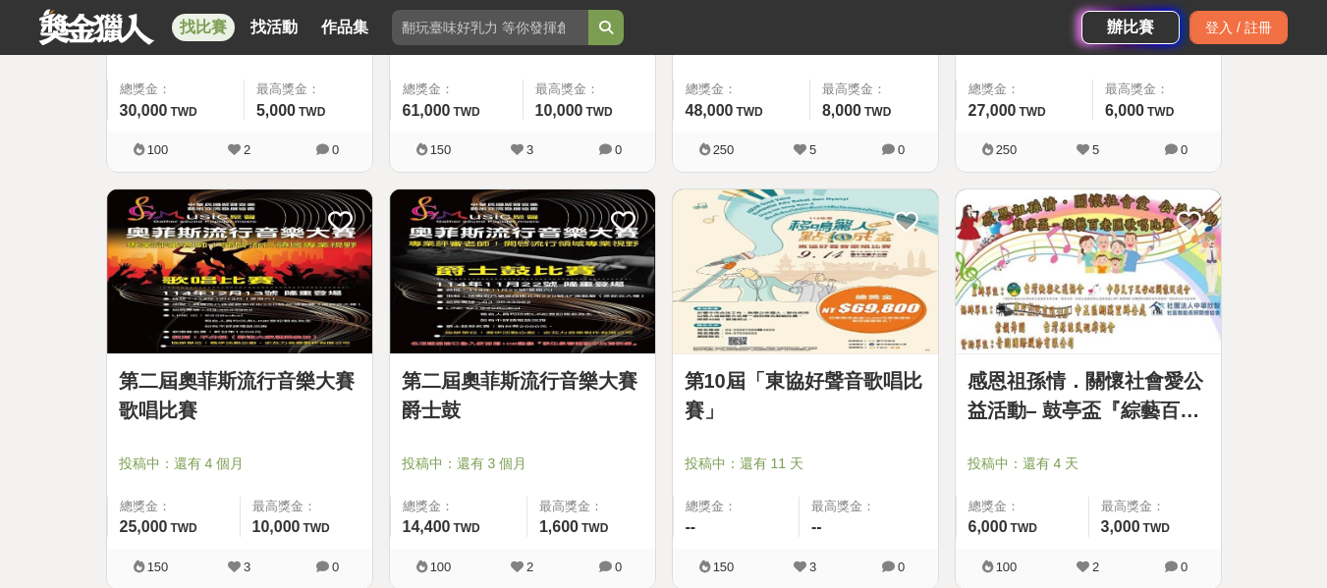
scroll to position [5696, 0]
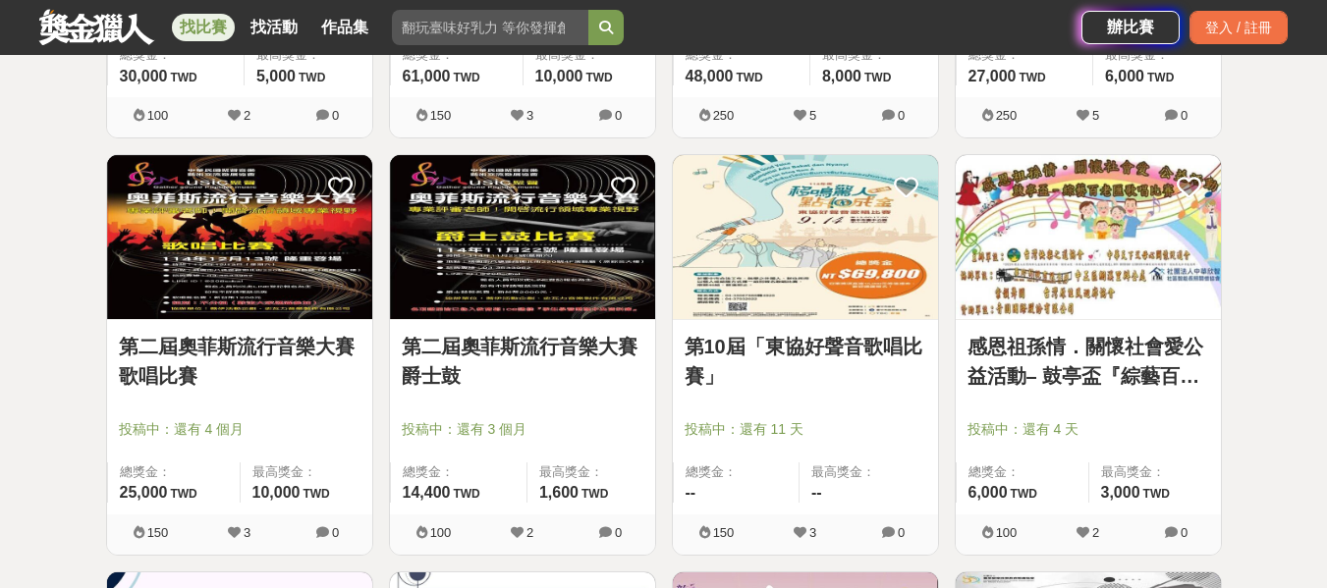
click at [244, 255] on img at bounding box center [239, 237] width 265 height 164
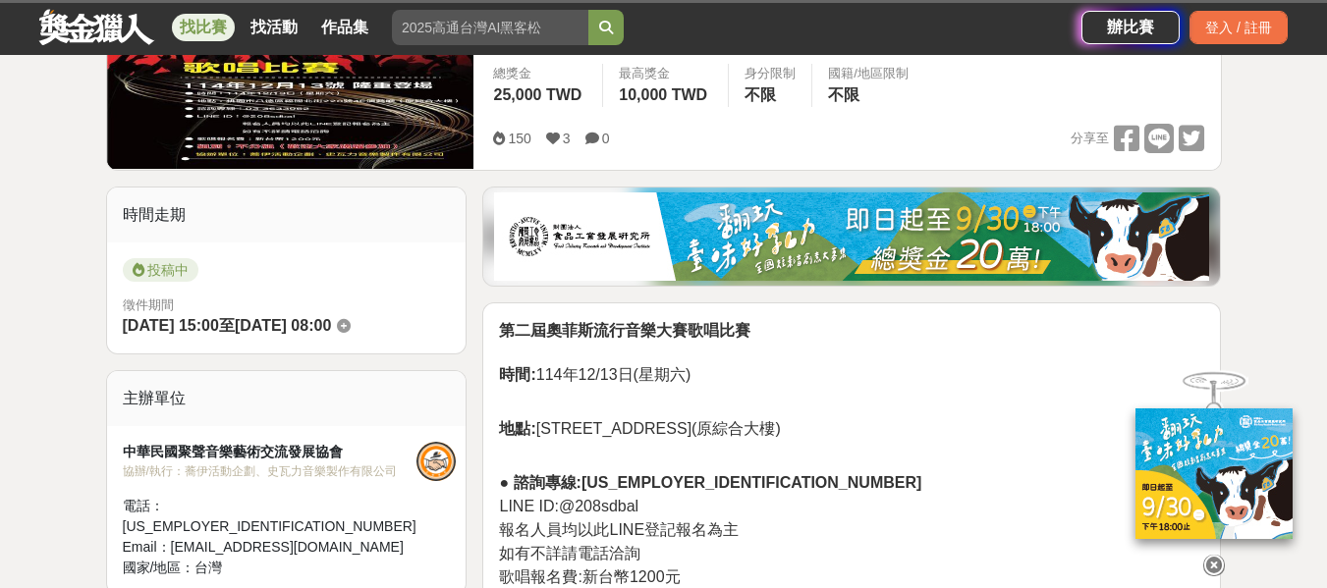
scroll to position [393, 0]
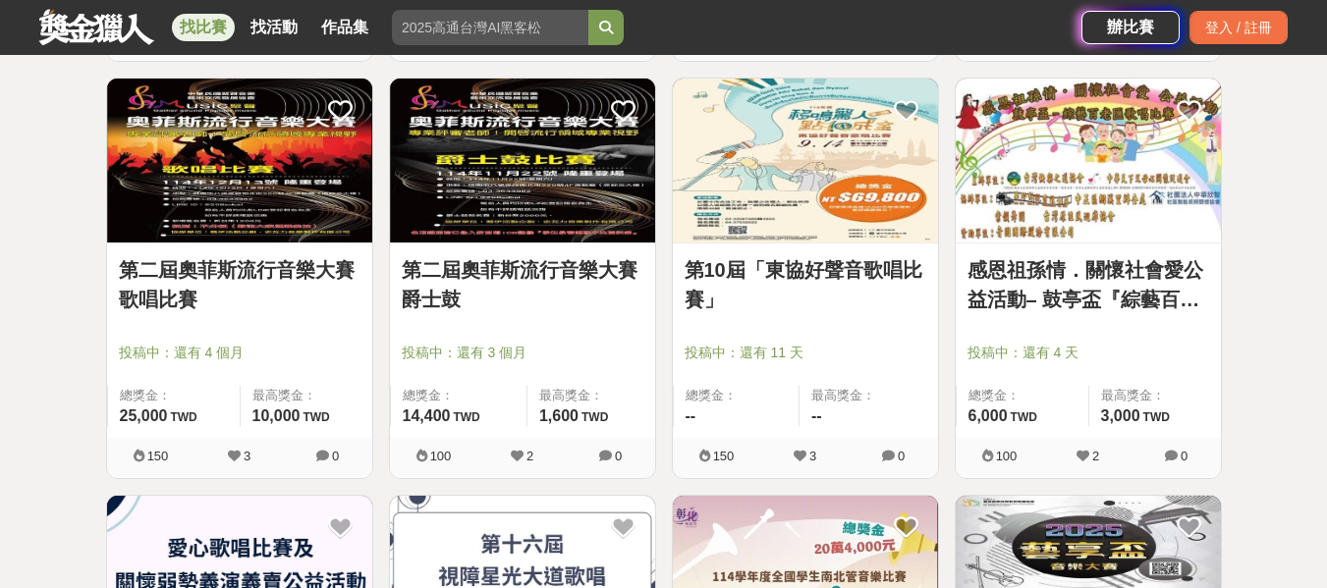
scroll to position [5794, 0]
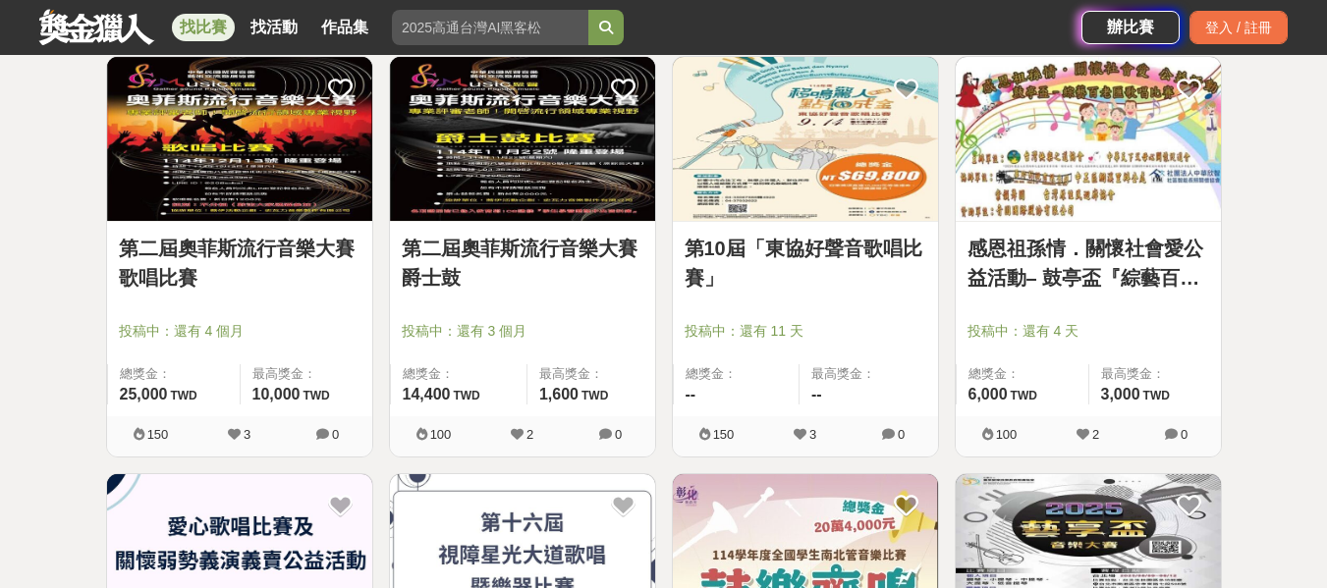
click at [804, 204] on img at bounding box center [805, 139] width 265 height 164
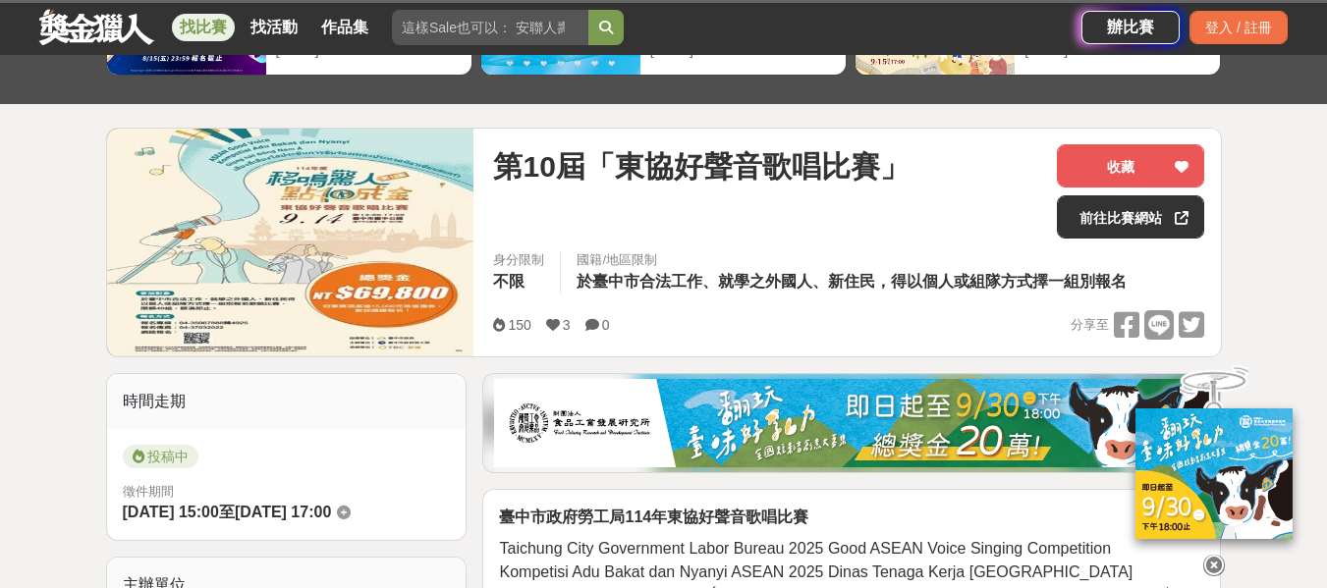
scroll to position [196, 0]
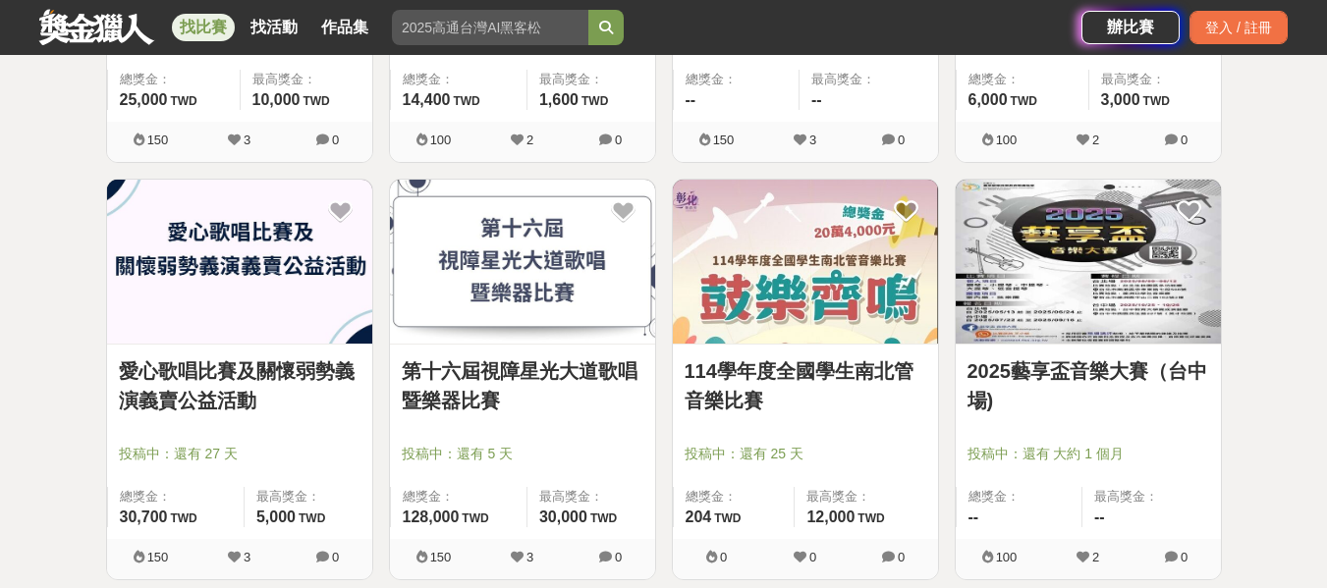
scroll to position [6187, 0]
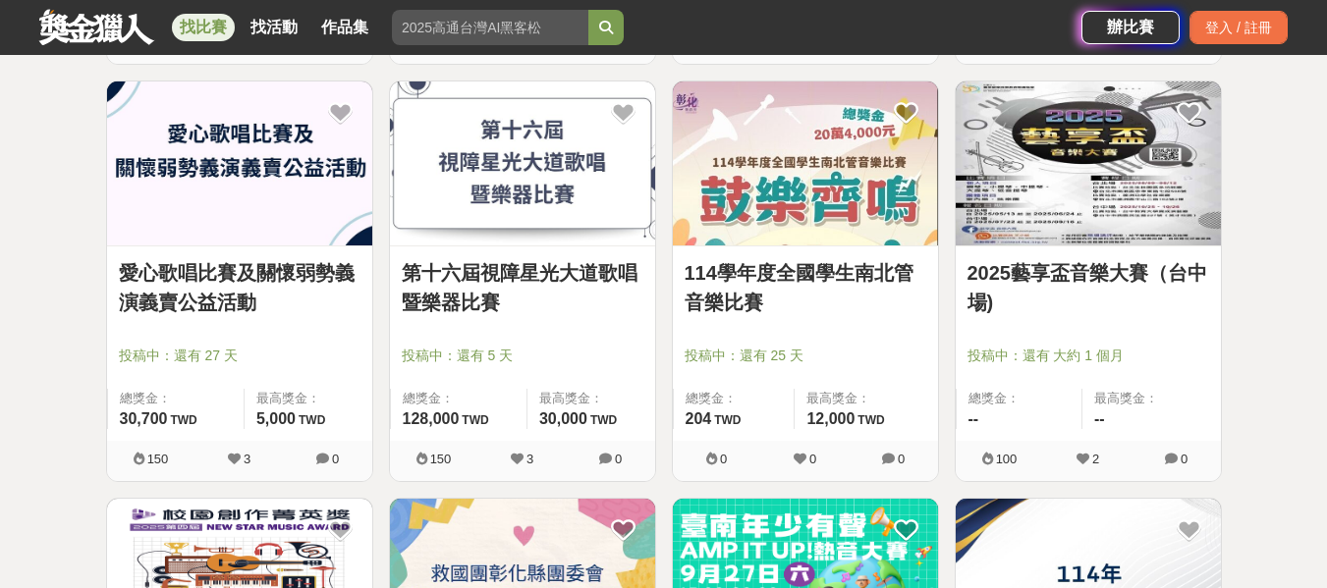
click at [236, 279] on link "愛心歌唱比賽及關懷弱勢義演義賣公益活動" at bounding box center [240, 287] width 242 height 59
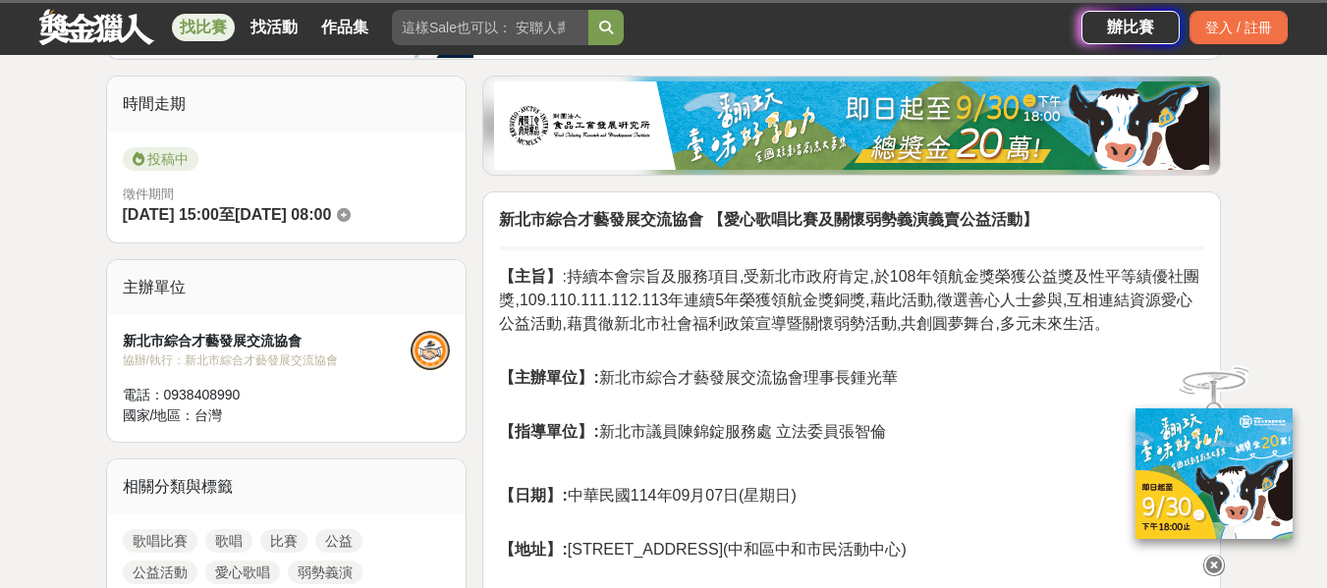
scroll to position [491, 0]
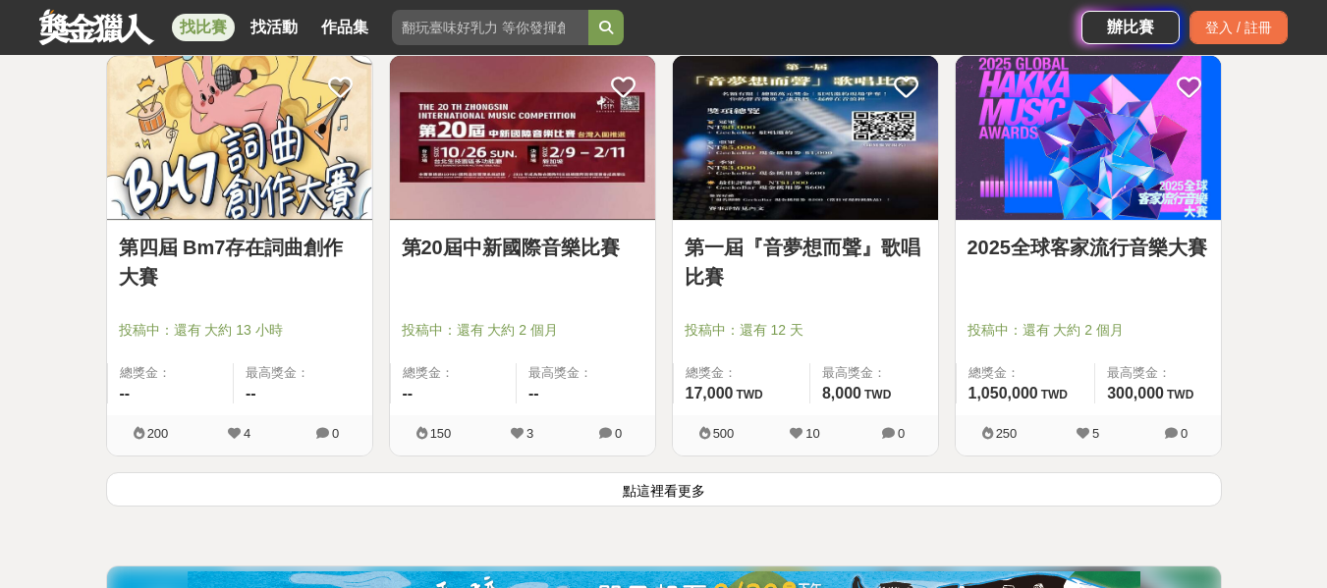
scroll to position [7562, 0]
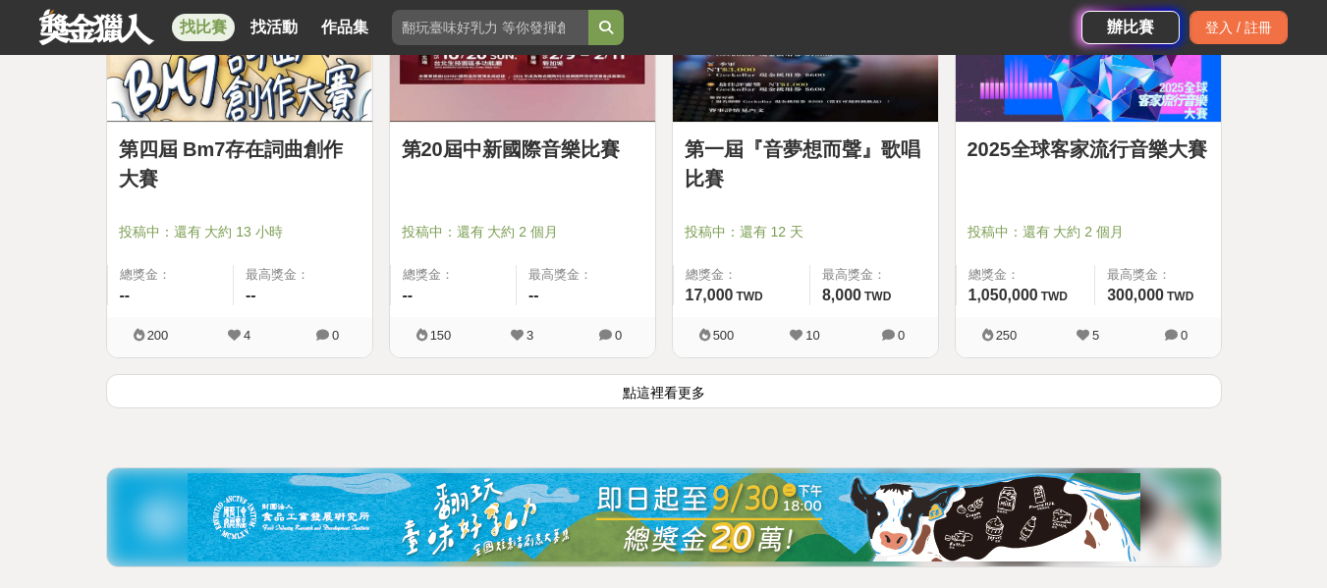
click at [654, 398] on button "點這裡看更多" at bounding box center [664, 391] width 1116 height 34
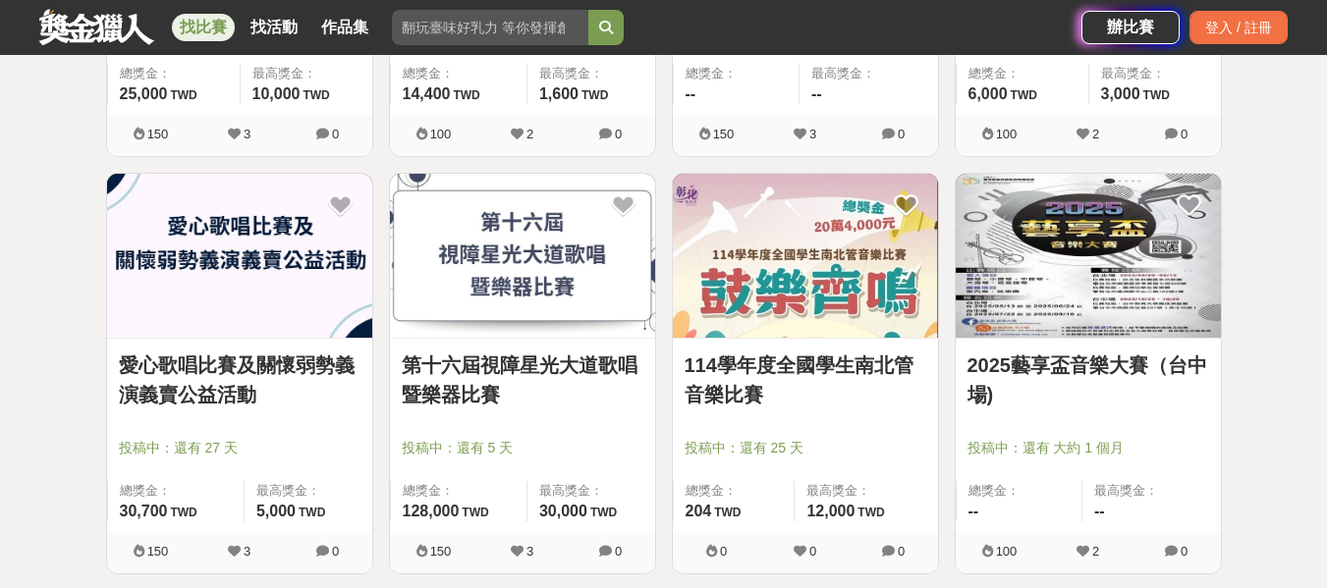
scroll to position [5892, 0]
